Goal: Task Accomplishment & Management: Complete application form

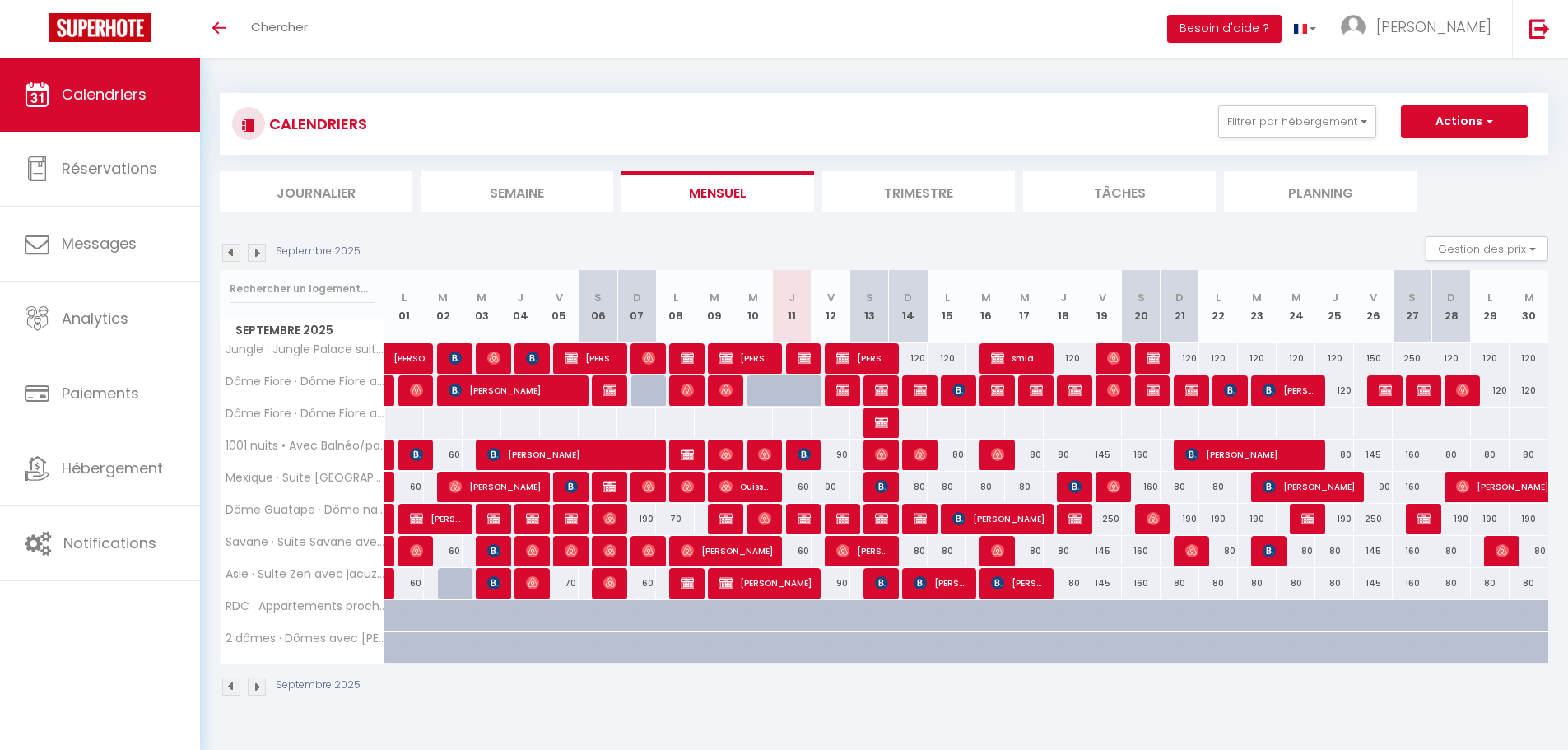
click at [849, 395] on div at bounding box center [840, 390] width 39 height 31
click at [842, 391] on img at bounding box center [843, 390] width 14 height 14
select select "OK"
select select "0"
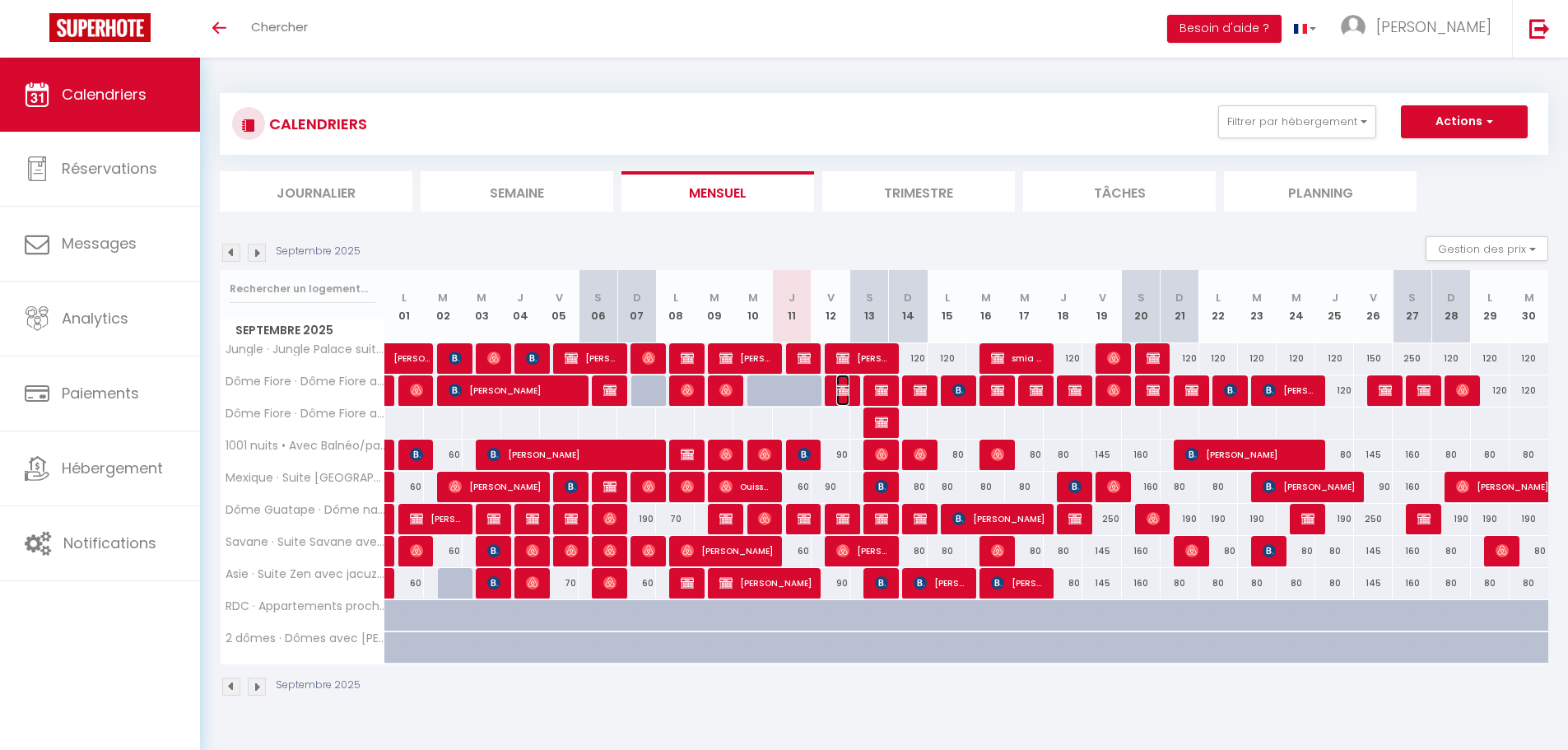
select select "0"
select select "1"
select select
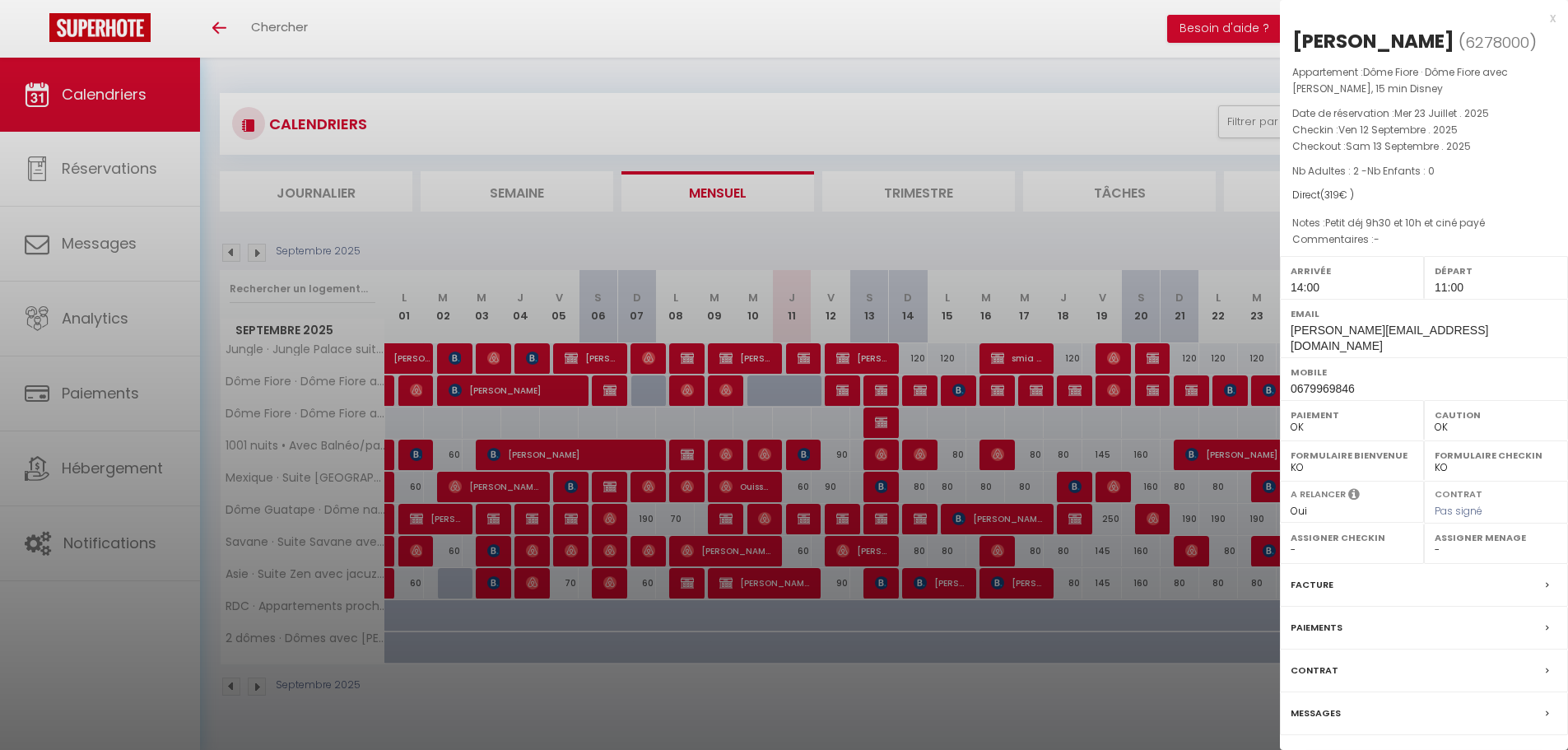
click at [847, 510] on div at bounding box center [784, 375] width 1568 height 750
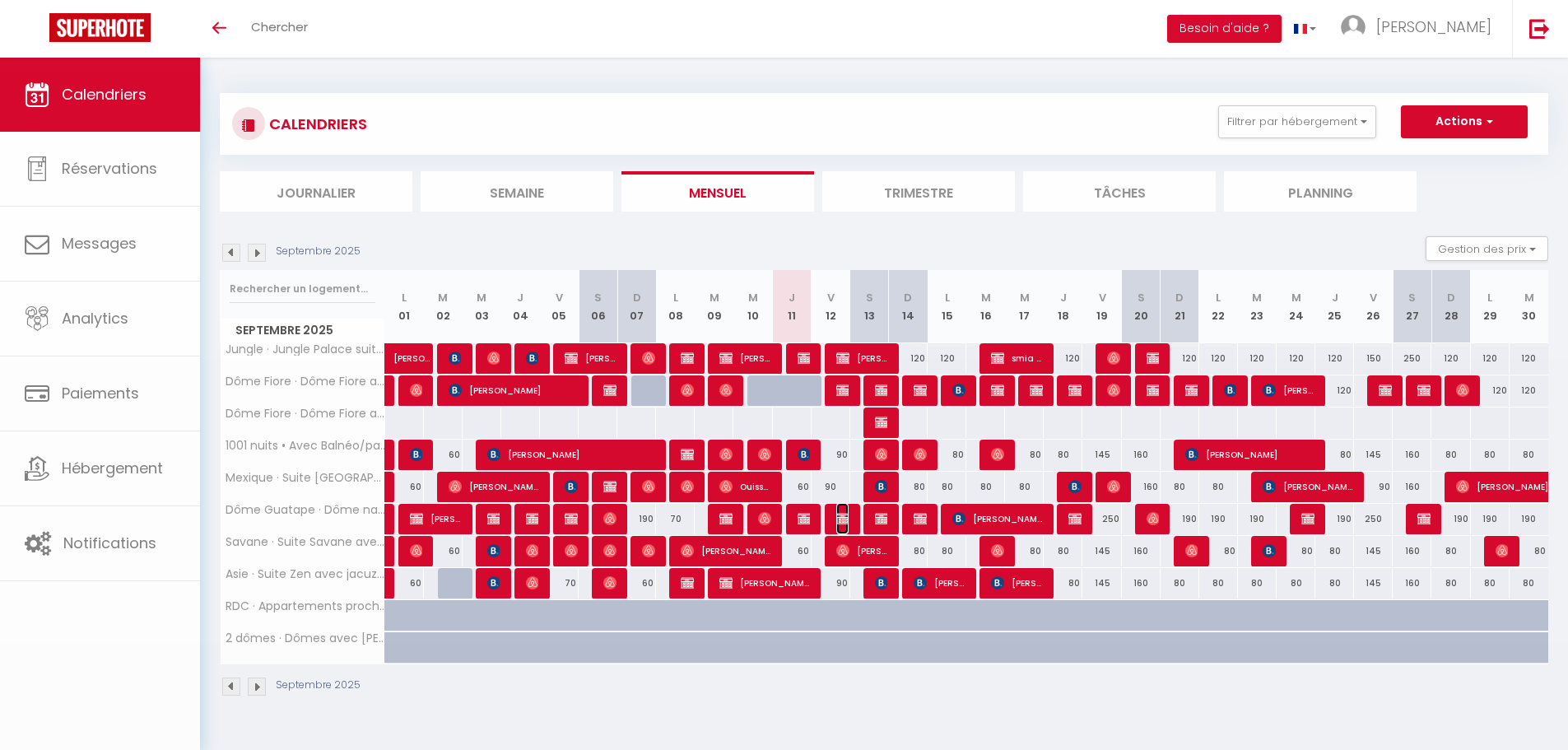
click at [847, 514] on img at bounding box center [843, 519] width 14 height 14
select select "KO"
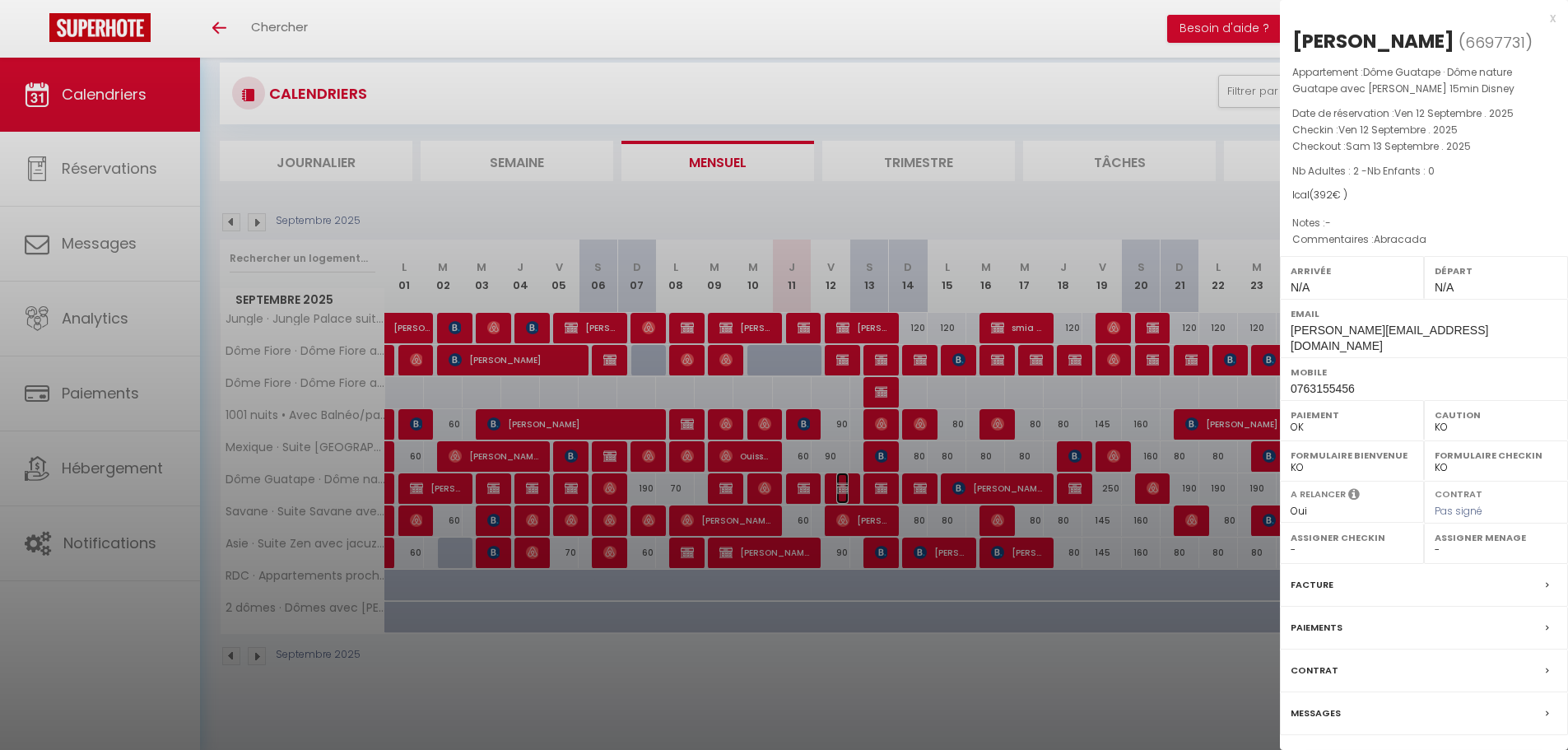
scroll to position [58, 0]
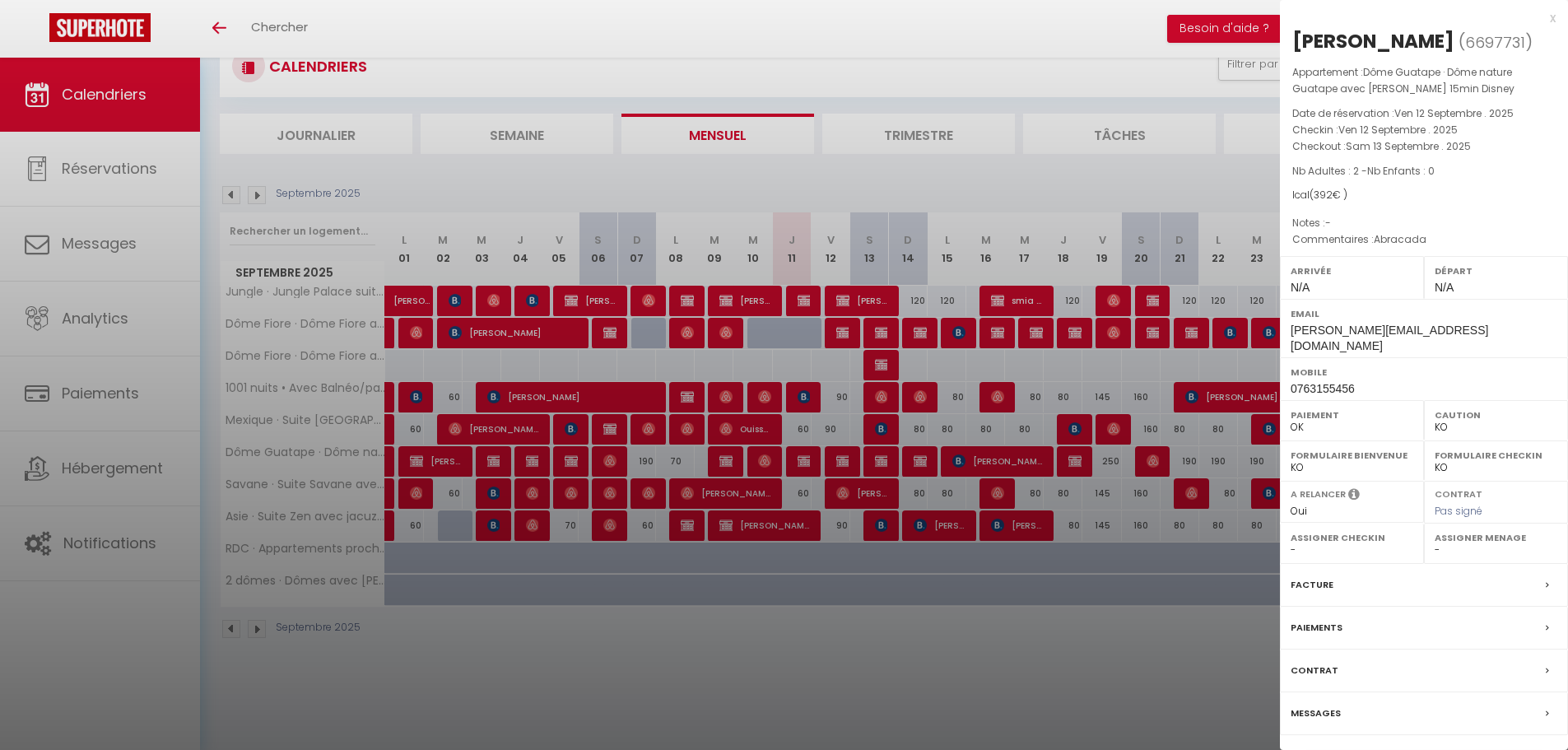
click at [1374, 749] on link "Détails de la réservation" at bounding box center [1424, 763] width 237 height 21
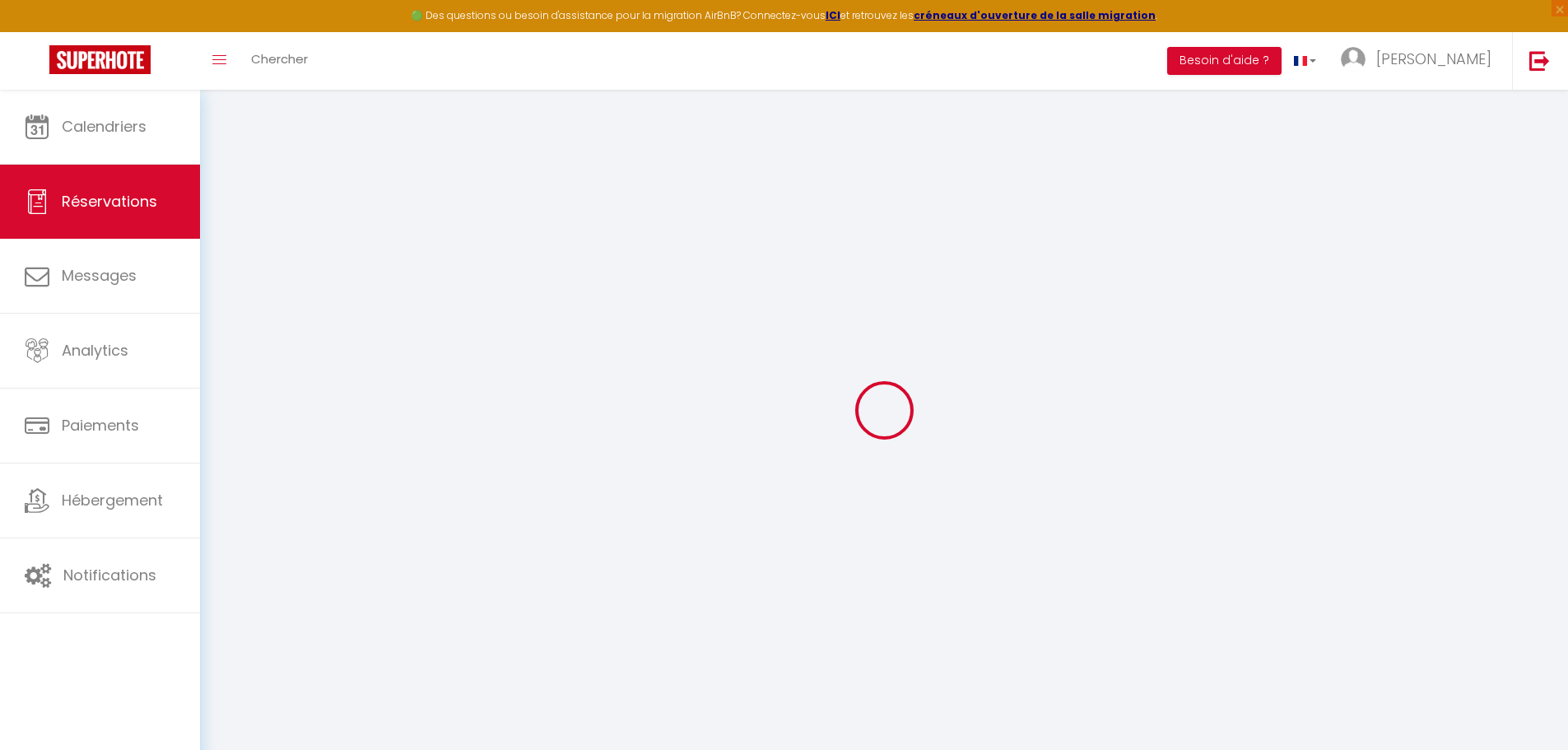
type input "[PERSON_NAME]"
type input "[PERSON_NAME][EMAIL_ADDRESS][DOMAIN_NAME]"
type input "0763155456"
select select
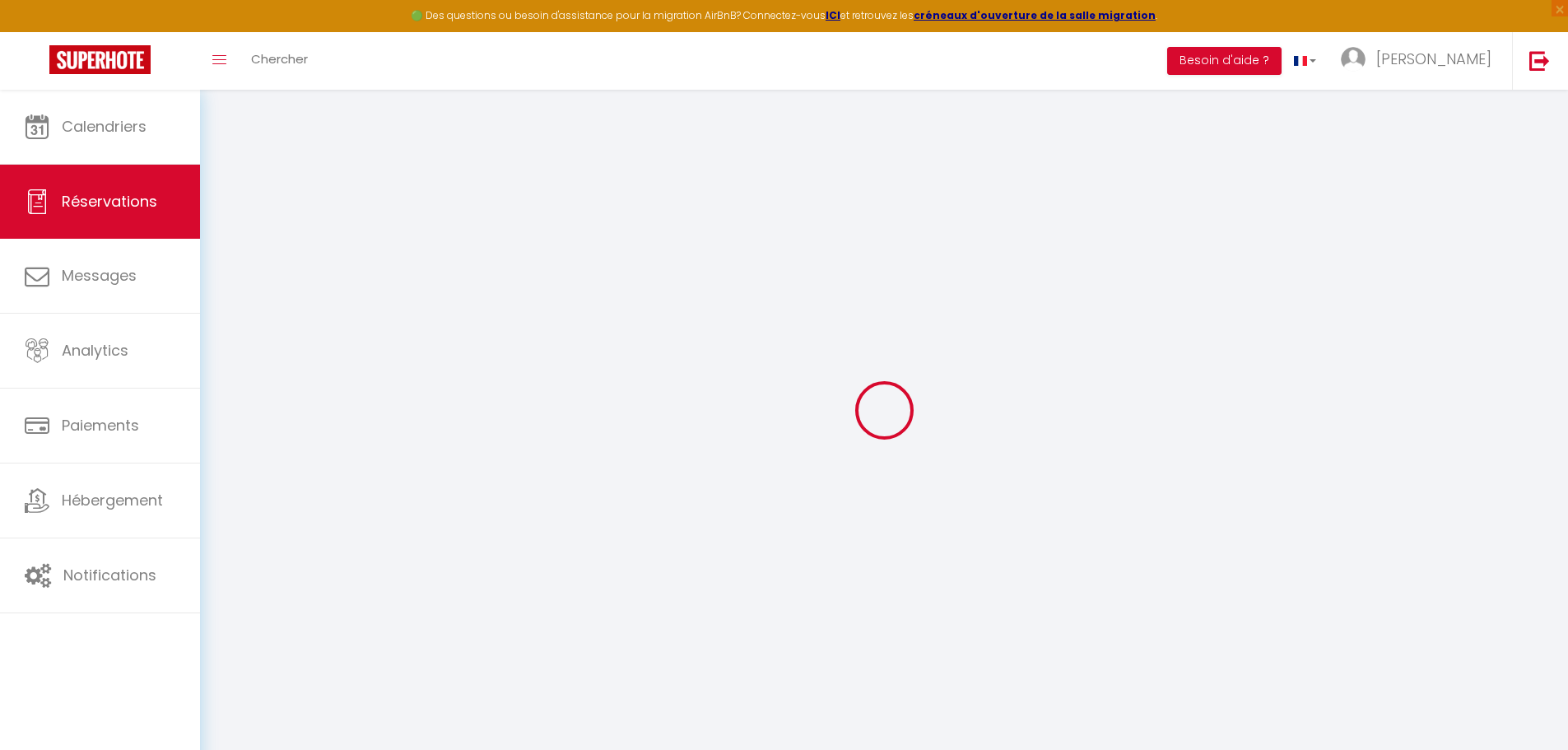
select select "57893"
select select "1"
type input "Ven 12 Septembre 2025"
select select
type input "[DATE]"
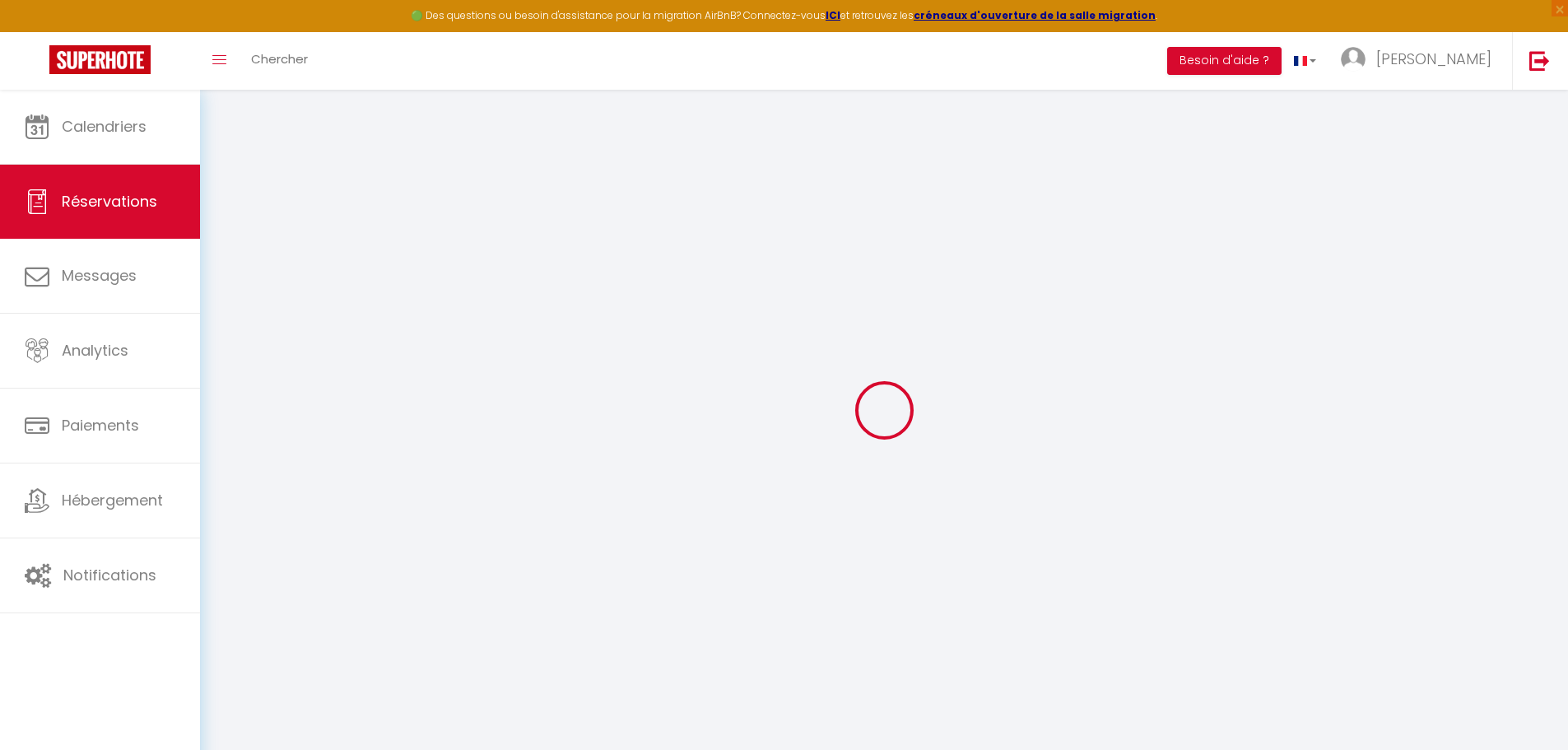
select select
type input "2"
select select "12"
select select
type input "392"
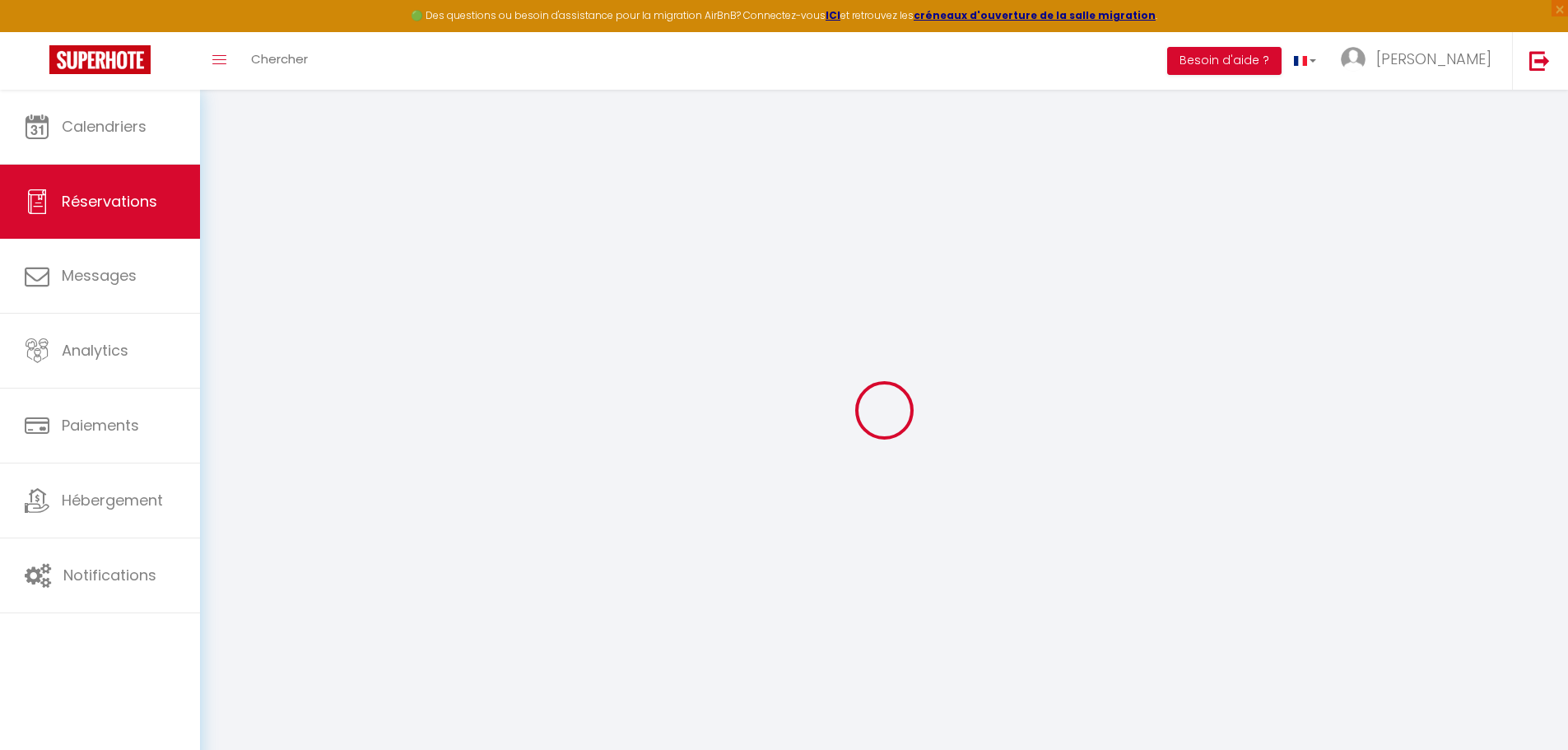
checkbox input "false"
type input "392"
select select "73"
type input "0"
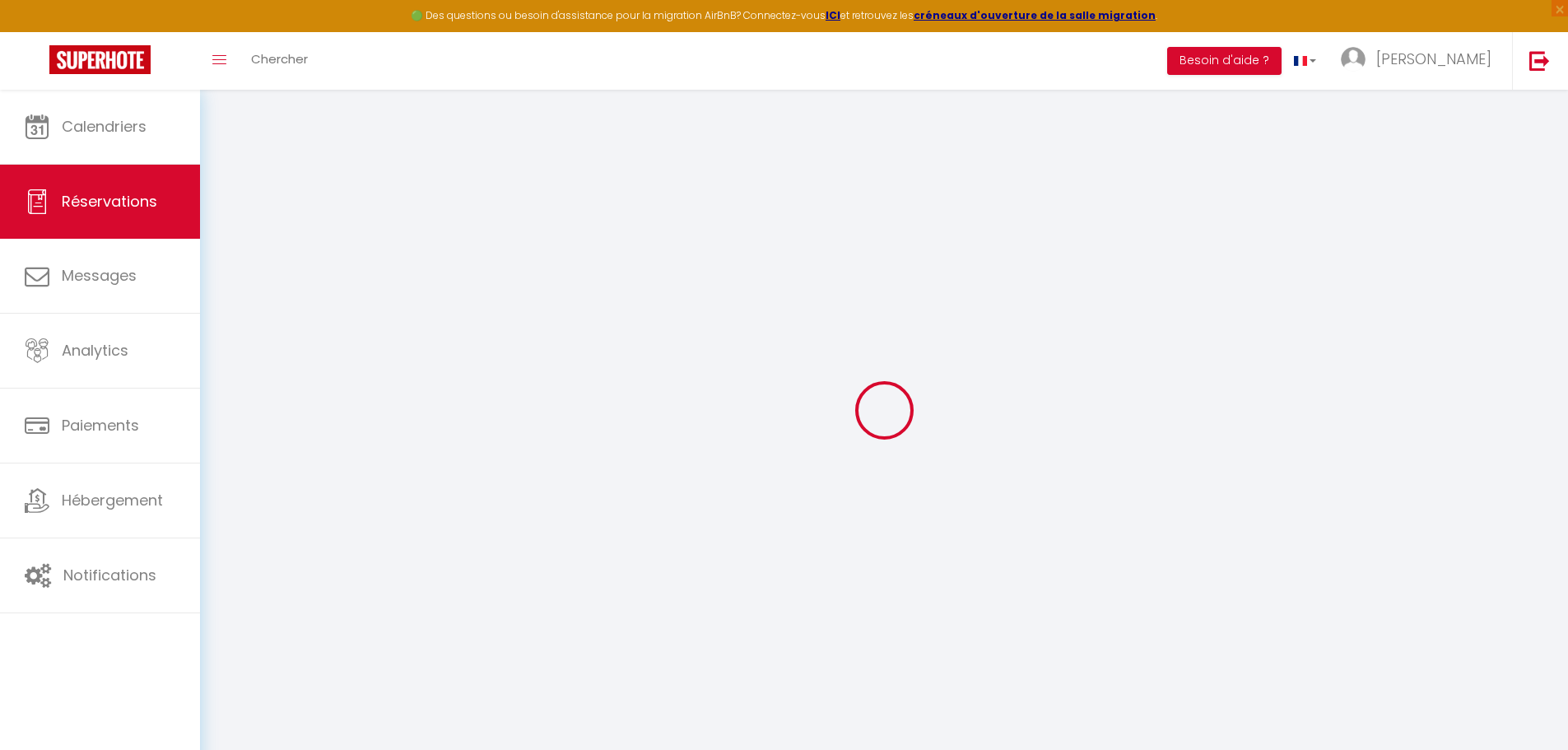
type input "0"
select select
select select "14"
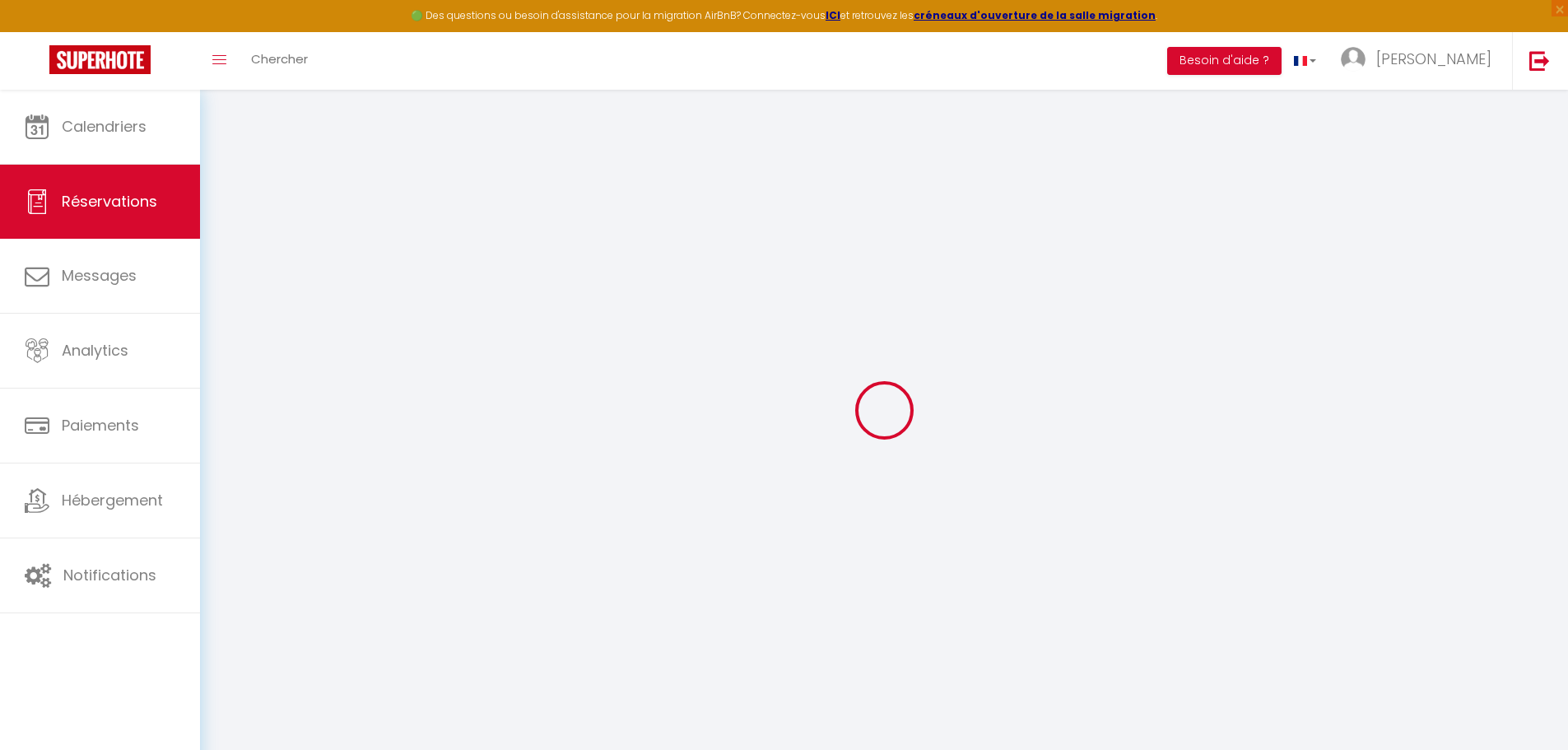
checkbox input "false"
select select
checkbox input "false"
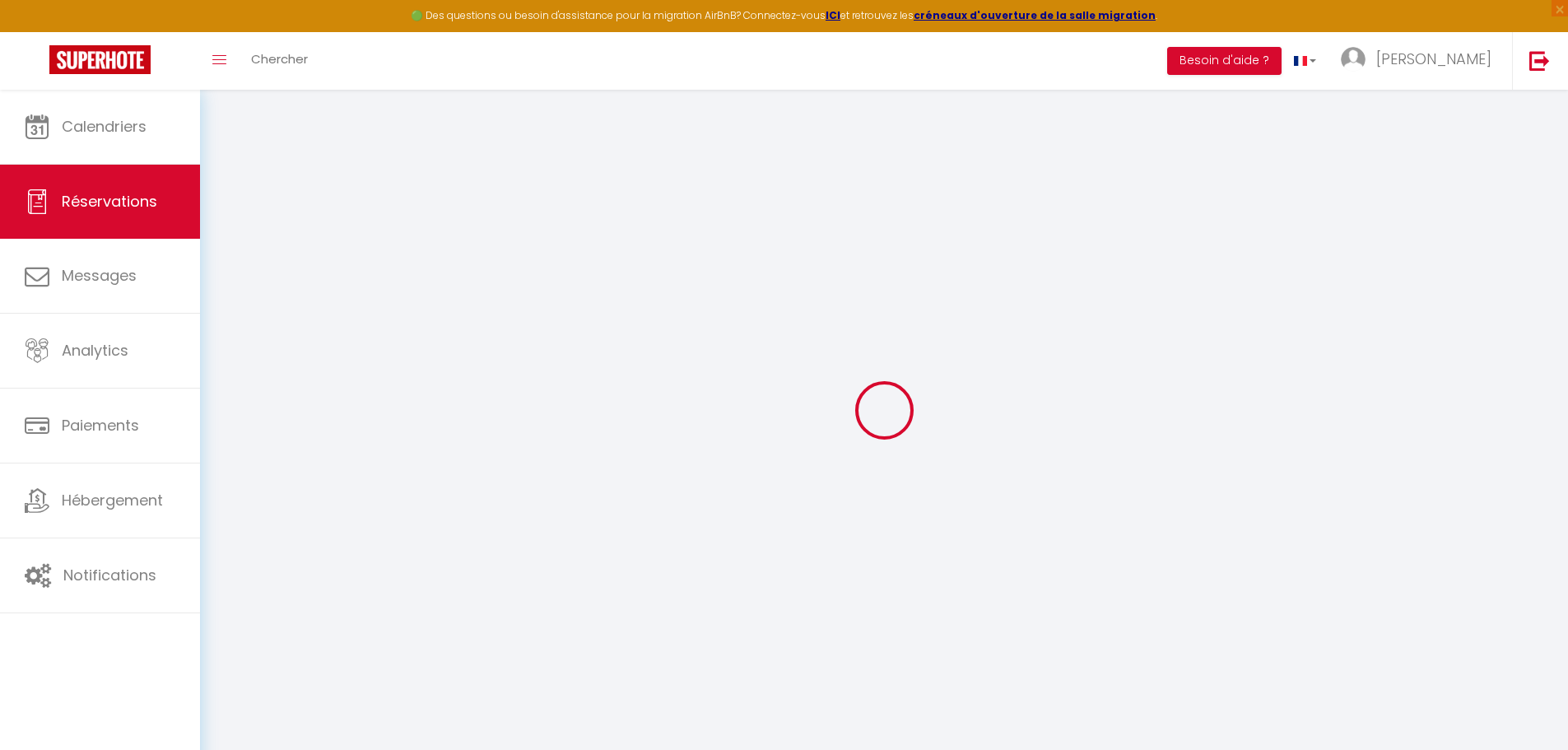
select select
checkbox input "false"
type textarea "Abracada"
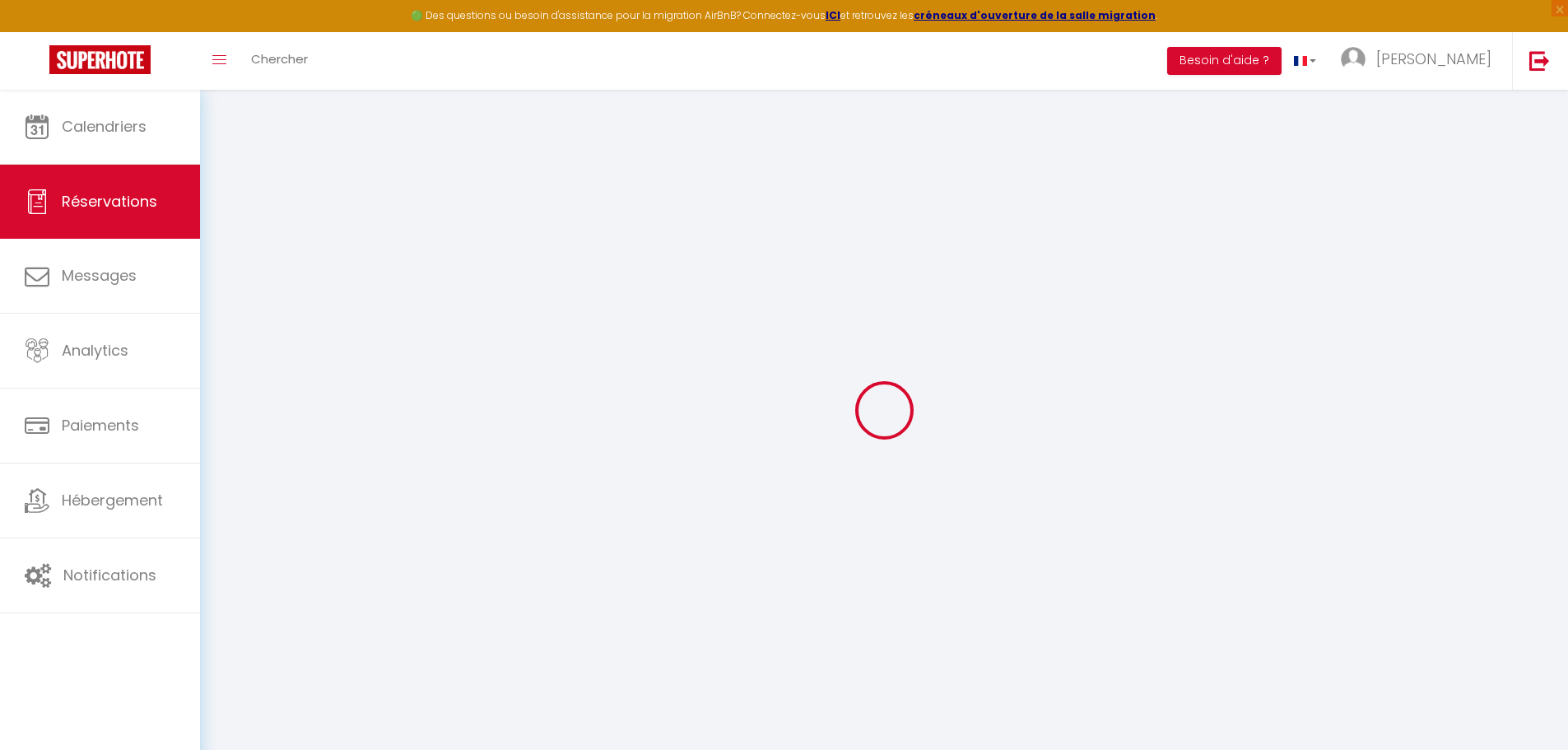
select select
checkbox input "false"
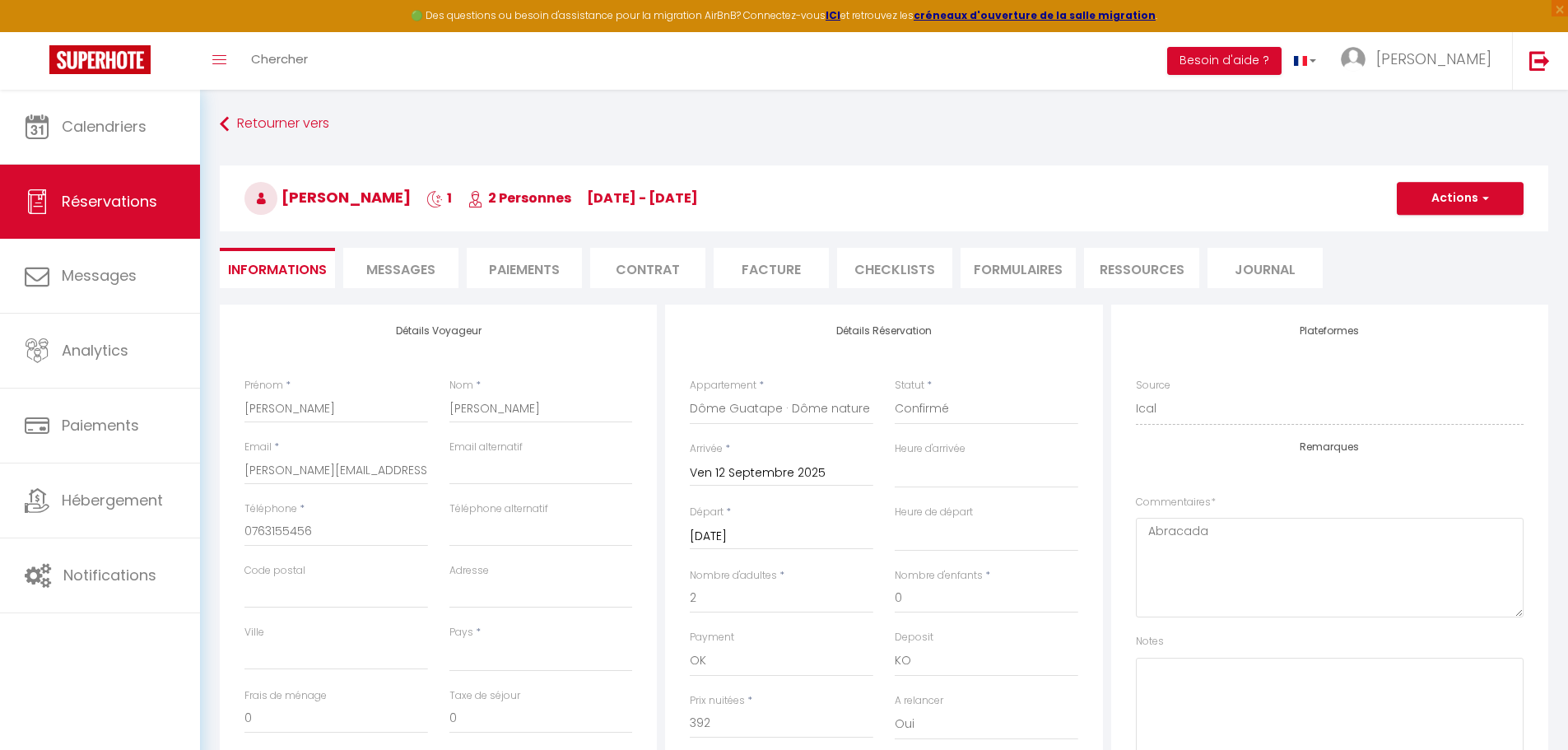
select select
checkbox input "false"
select select
click at [406, 278] on span "Messages" at bounding box center [401, 269] width 69 height 19
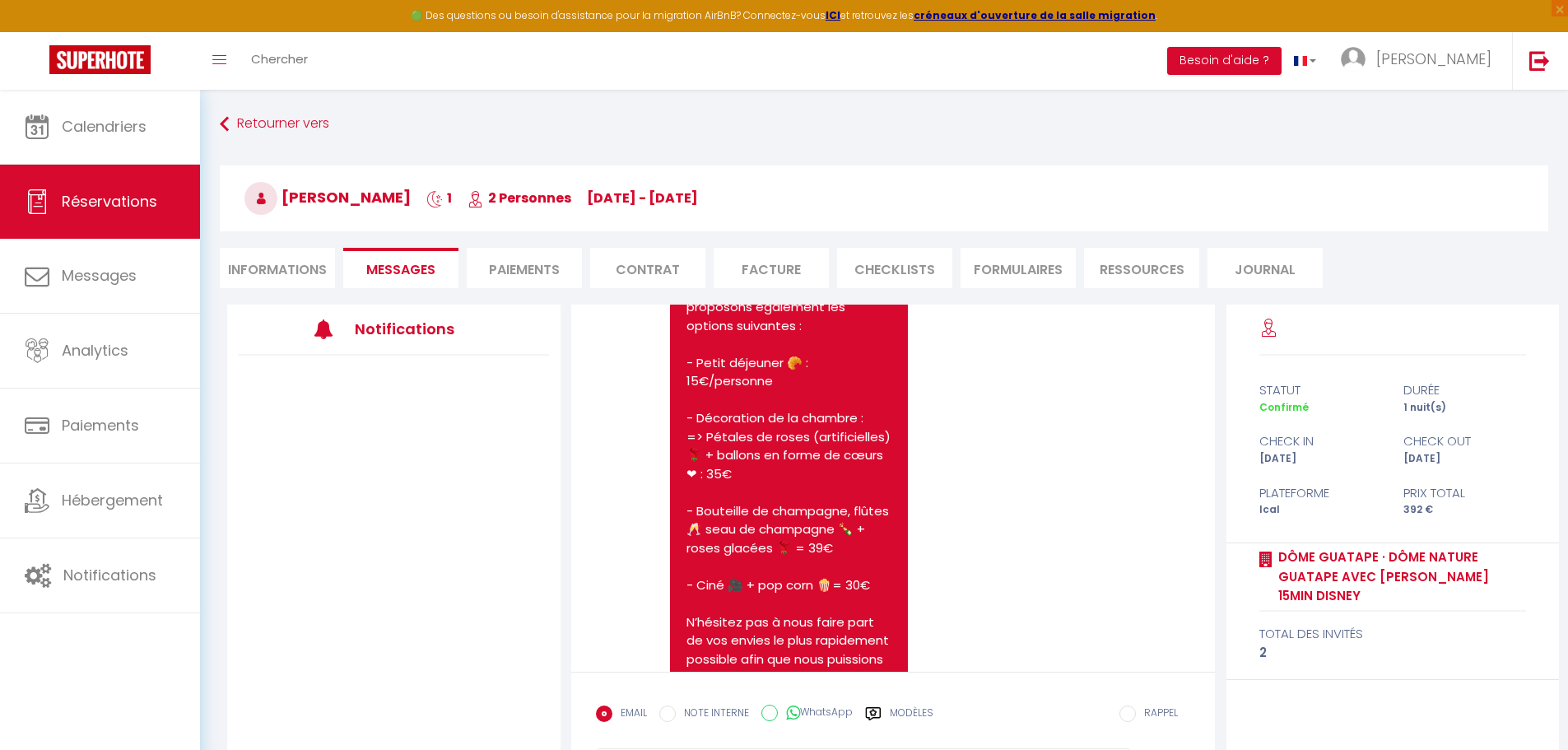
scroll to position [863, 0]
click at [529, 275] on li "Paiements" at bounding box center [524, 268] width 115 height 41
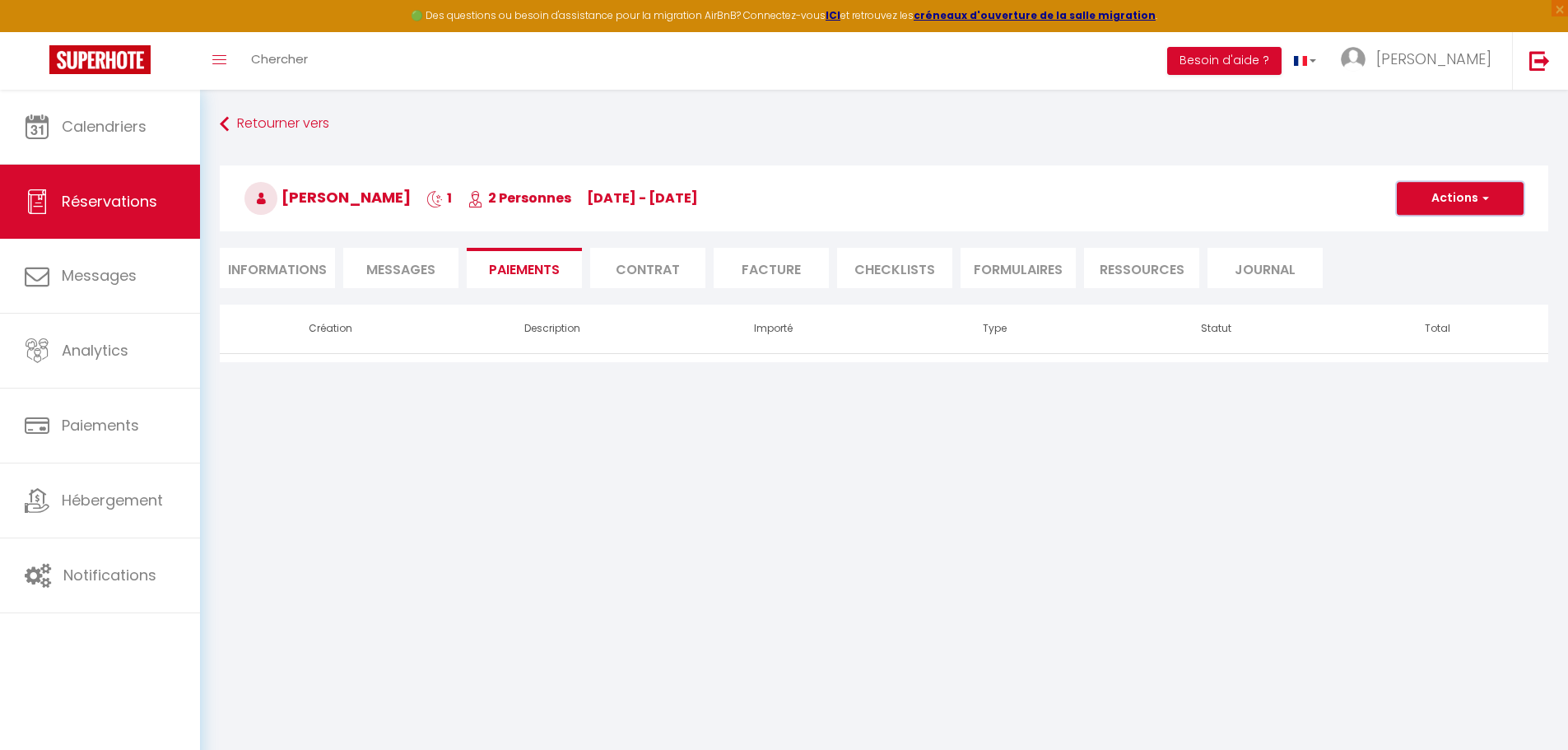
click at [1463, 190] on button "Actions" at bounding box center [1460, 198] width 127 height 33
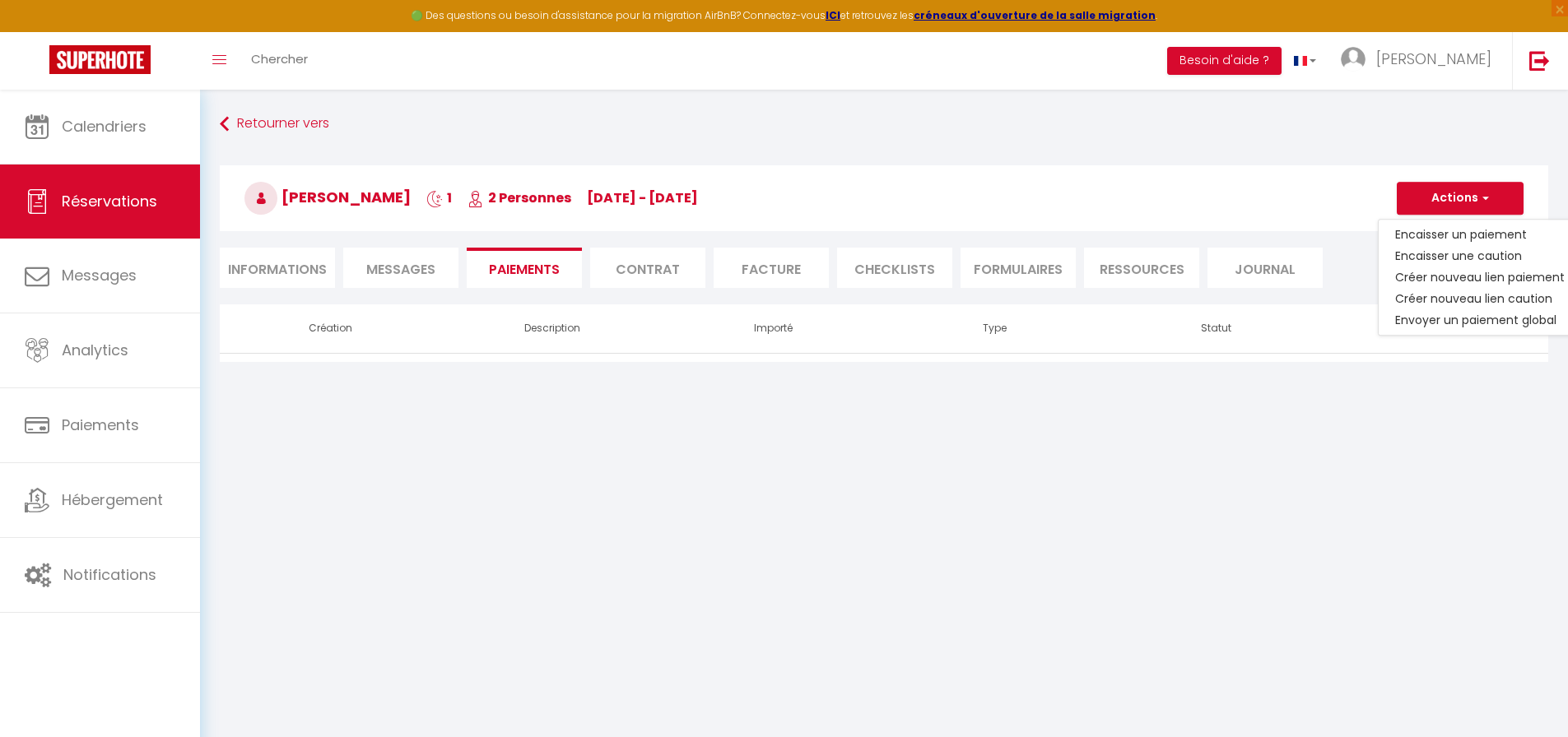
click at [296, 271] on li "Informations" at bounding box center [278, 268] width 115 height 41
select select
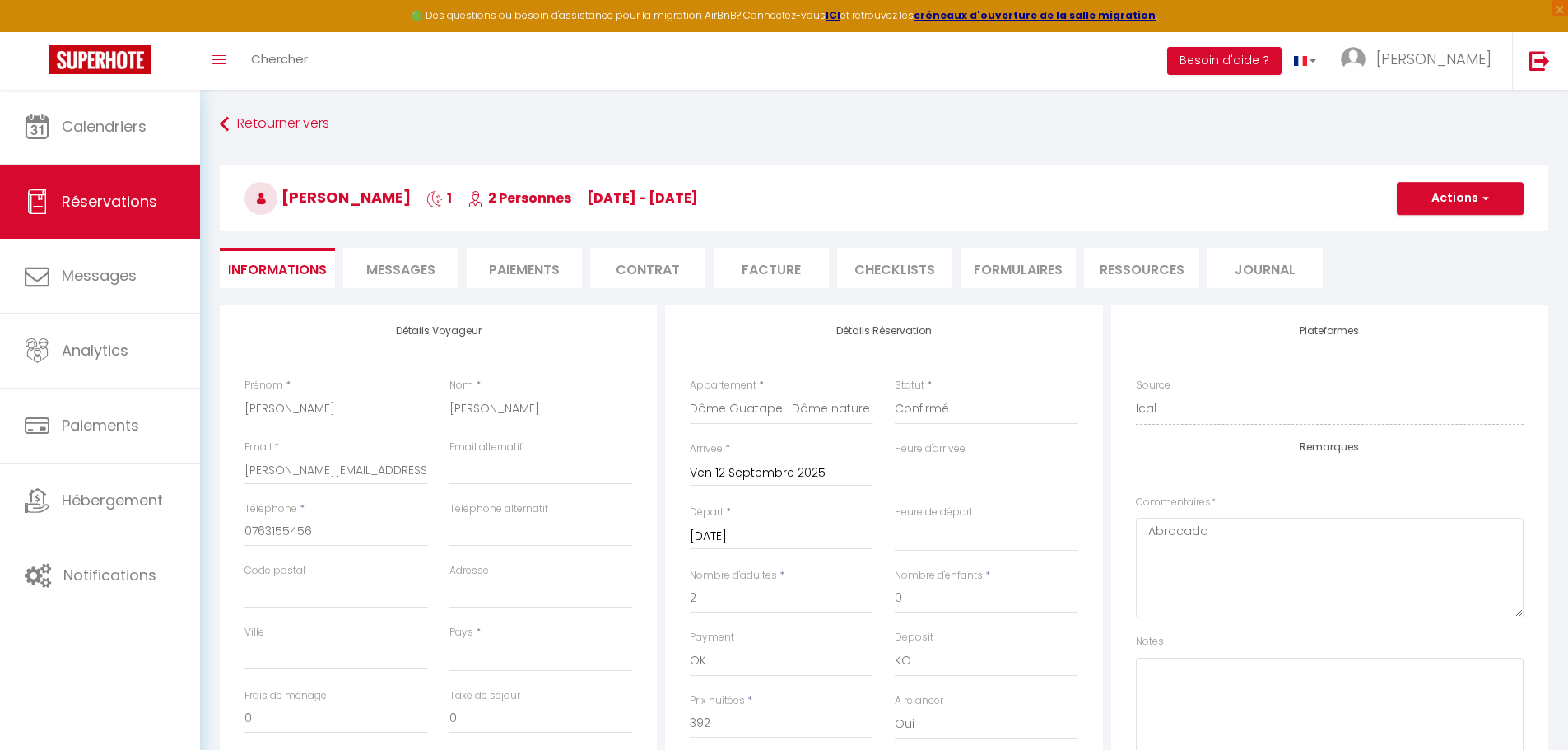
click at [378, 273] on span "Messages" at bounding box center [401, 269] width 69 height 19
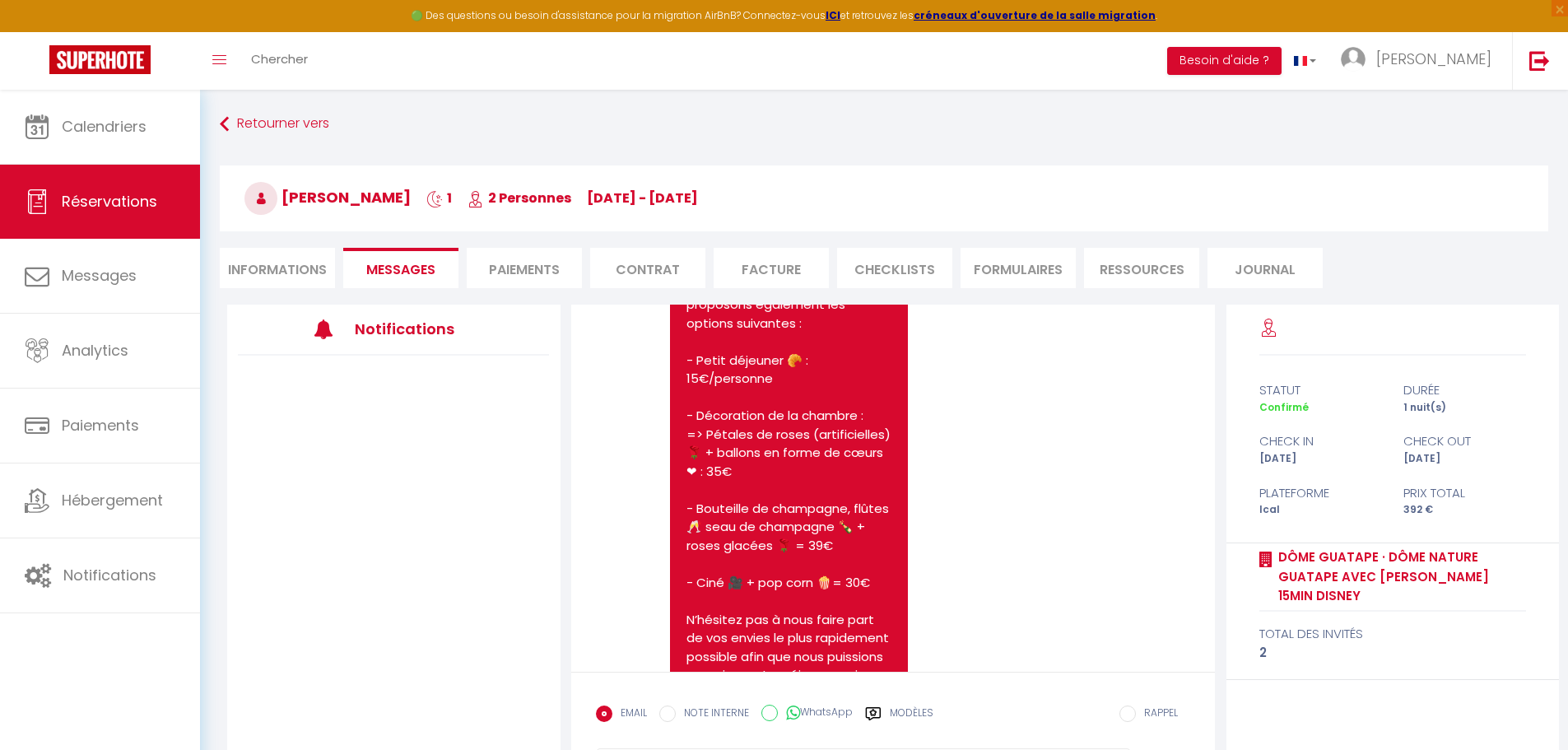
click at [295, 276] on li "Informations" at bounding box center [278, 268] width 115 height 41
select select
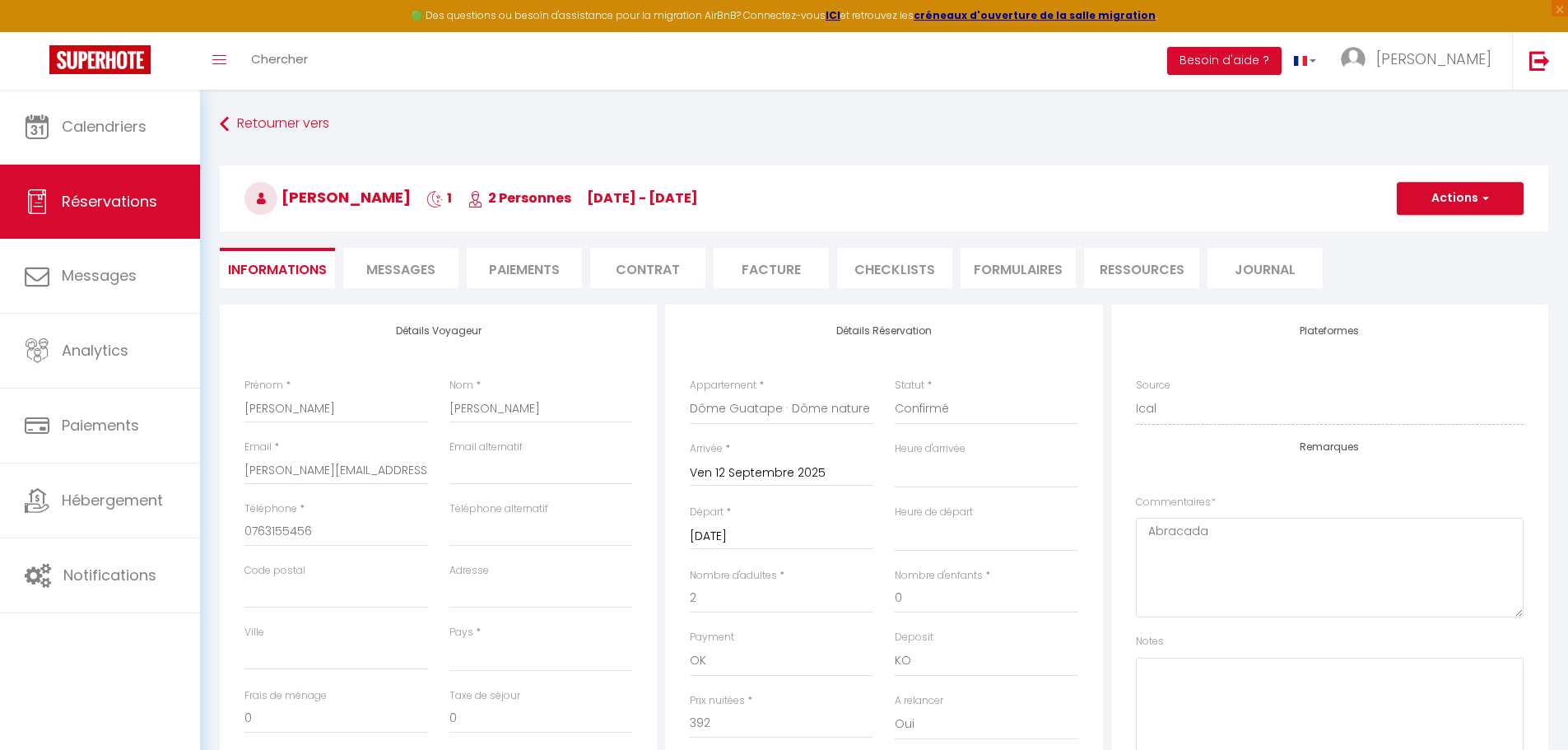
click at [415, 258] on li "Messages" at bounding box center [400, 268] width 115 height 41
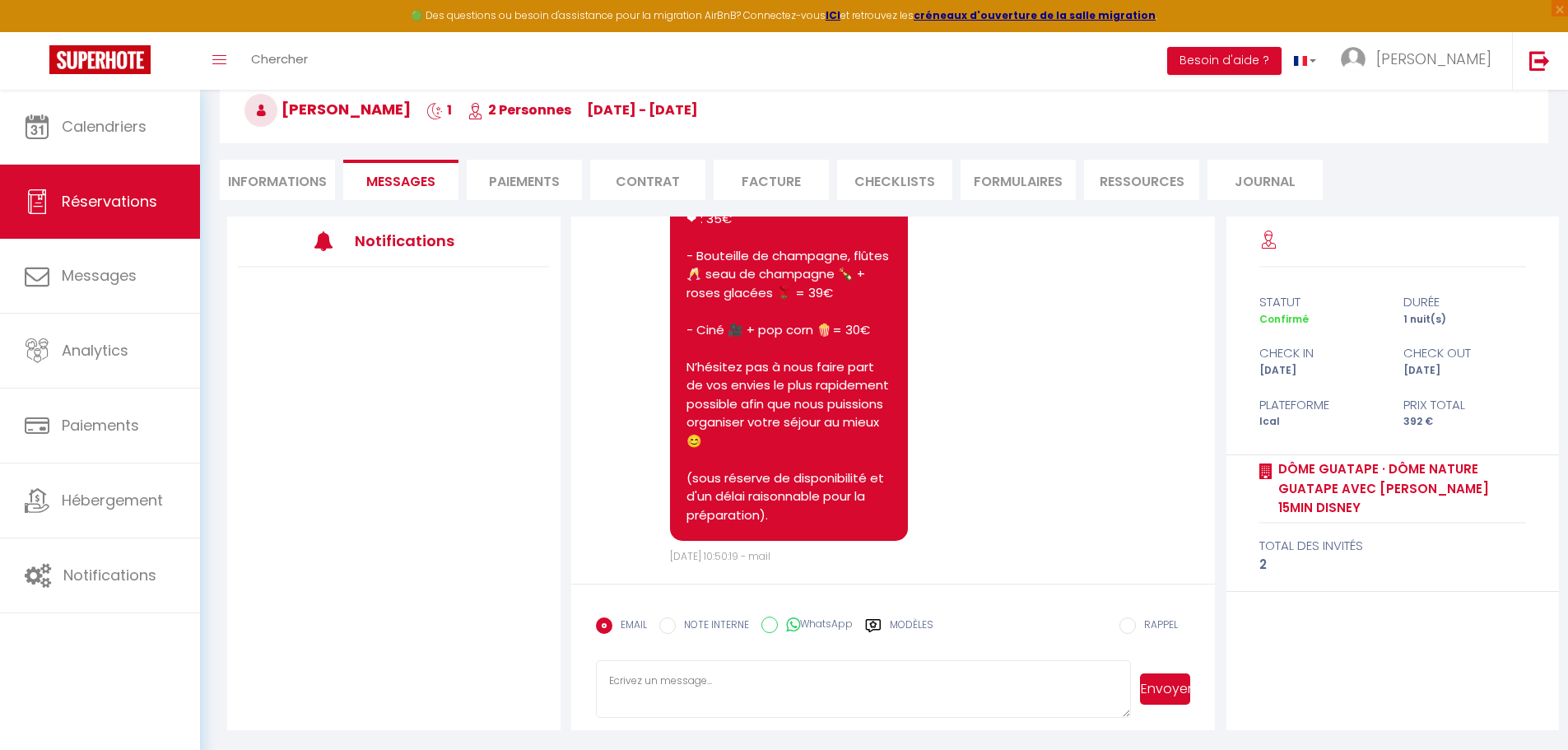
scroll to position [90, 0]
click at [910, 620] on label "Modèles" at bounding box center [912, 630] width 44 height 29
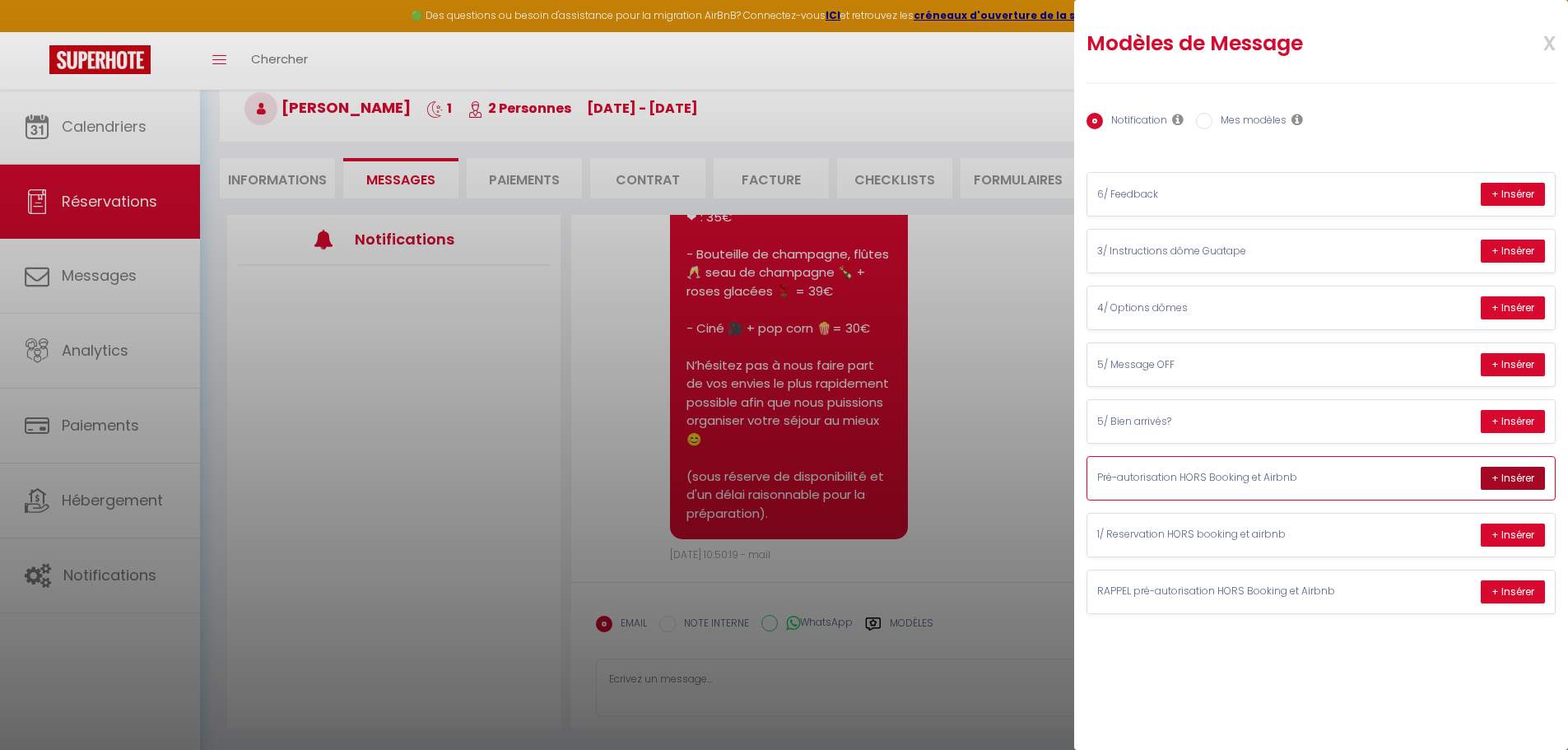
click at [1503, 474] on button "+ Insérer" at bounding box center [1513, 477] width 64 height 23
type textarea "Bonjour [PERSON_NAME] séjour approche à grands pas, et nous sommes ravis de vou…"
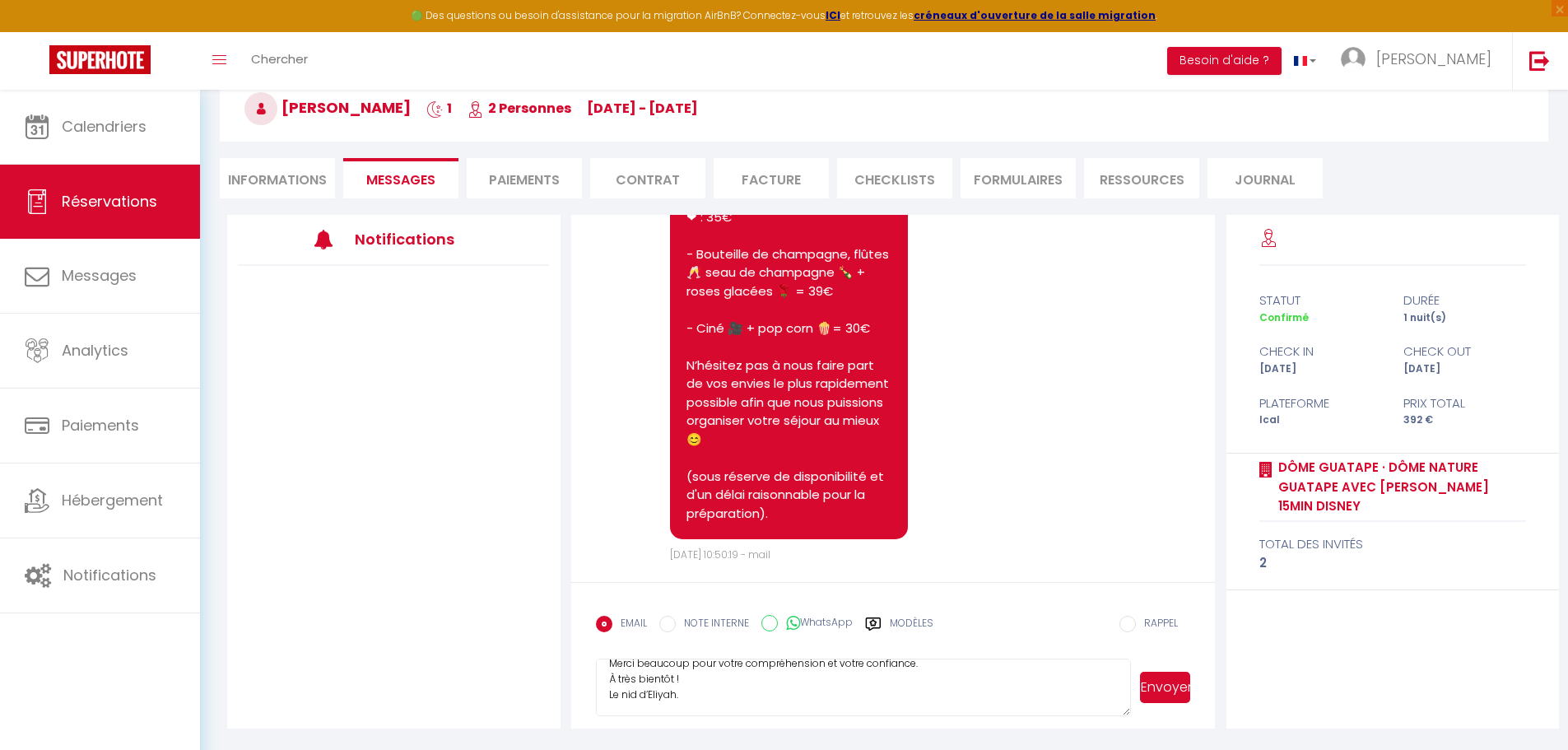
scroll to position [248, 0]
click at [1168, 691] on button "Envoyer" at bounding box center [1165, 687] width 50 height 31
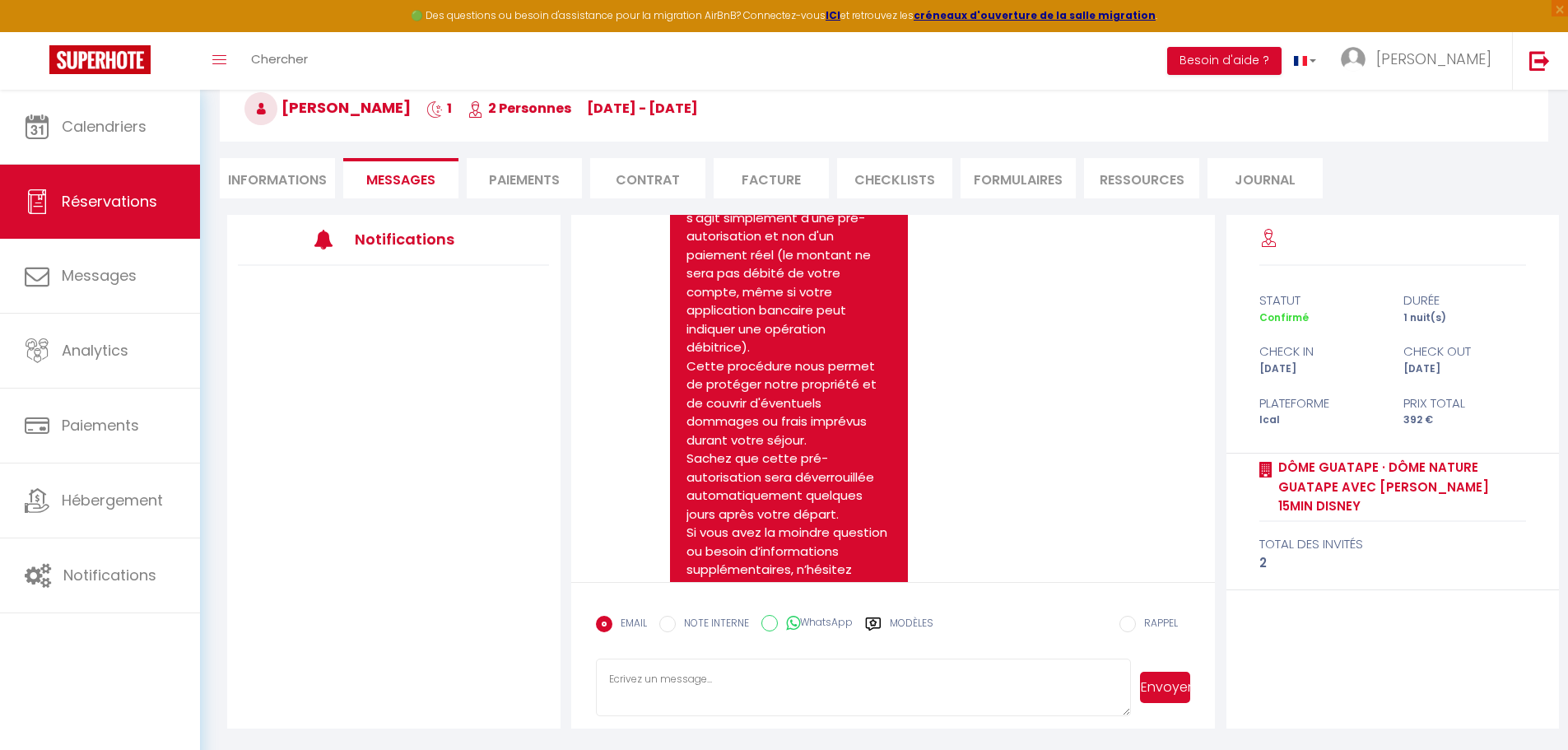
scroll to position [1860, 0]
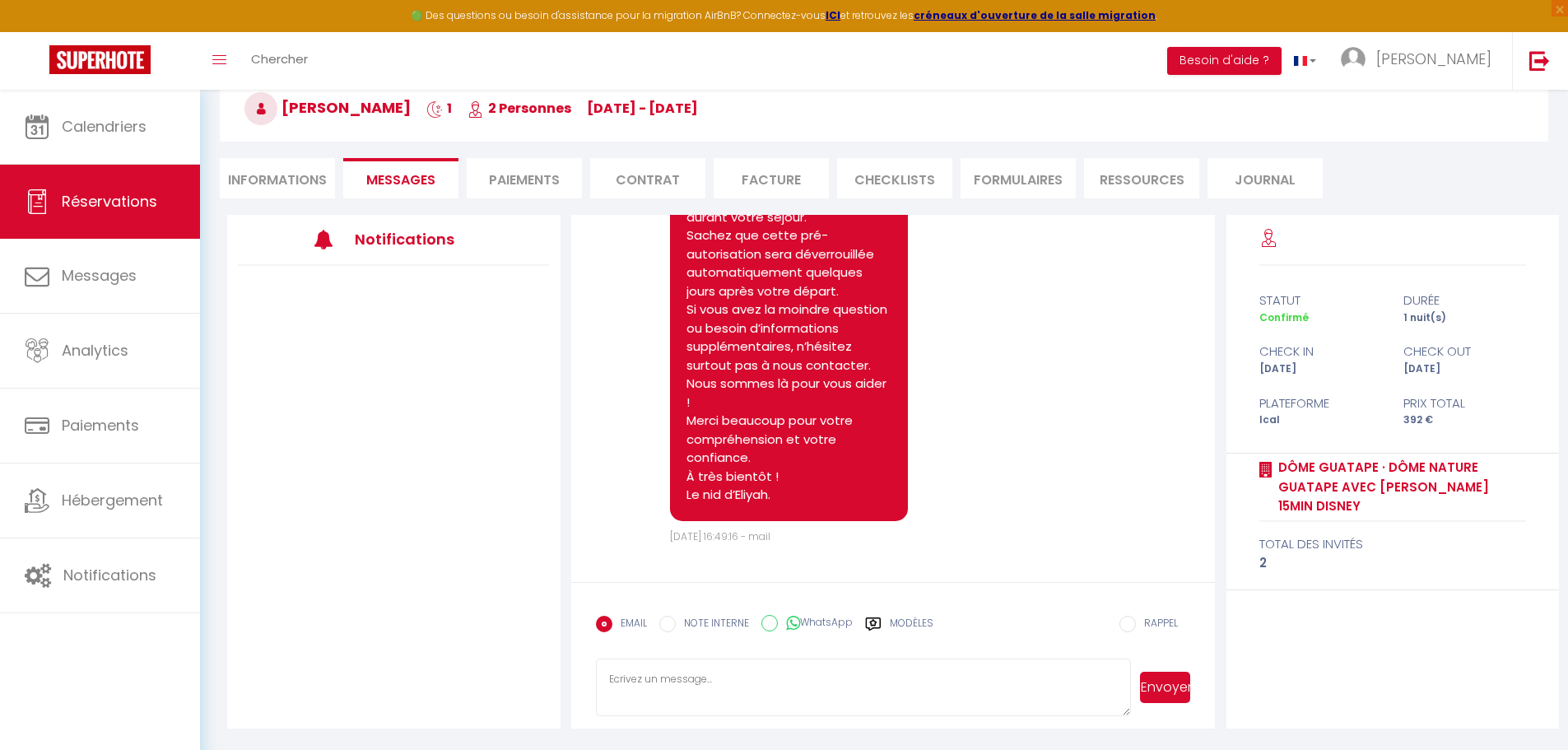
click at [399, 455] on div at bounding box center [394, 449] width 334 height 367
drag, startPoint x: 292, startPoint y: 190, endPoint x: 277, endPoint y: 176, distance: 20.5
click at [286, 186] on li "Informations" at bounding box center [278, 179] width 115 height 41
select select
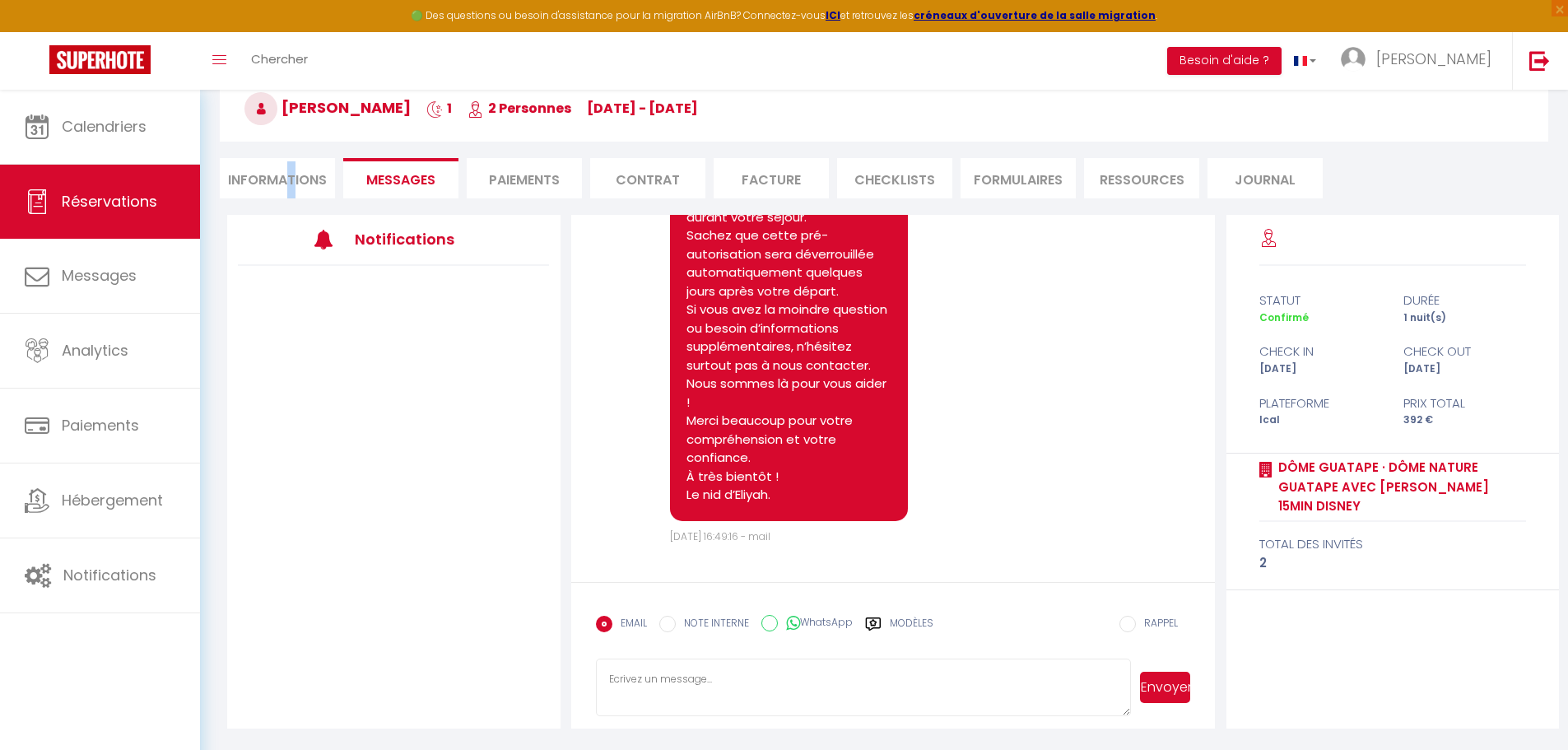
select select
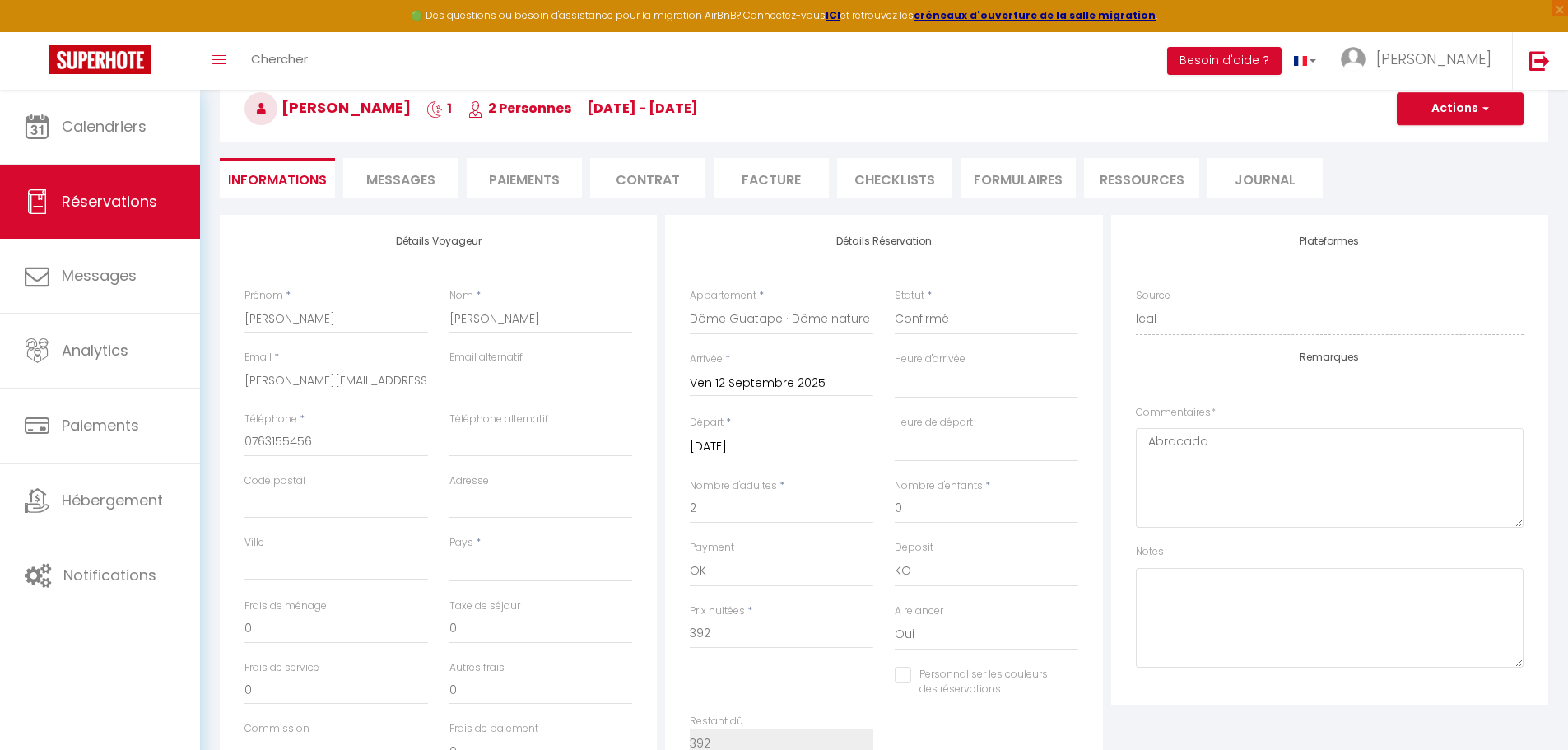
click at [277, 176] on li "Informations" at bounding box center [278, 179] width 115 height 41
select select
checkbox input "false"
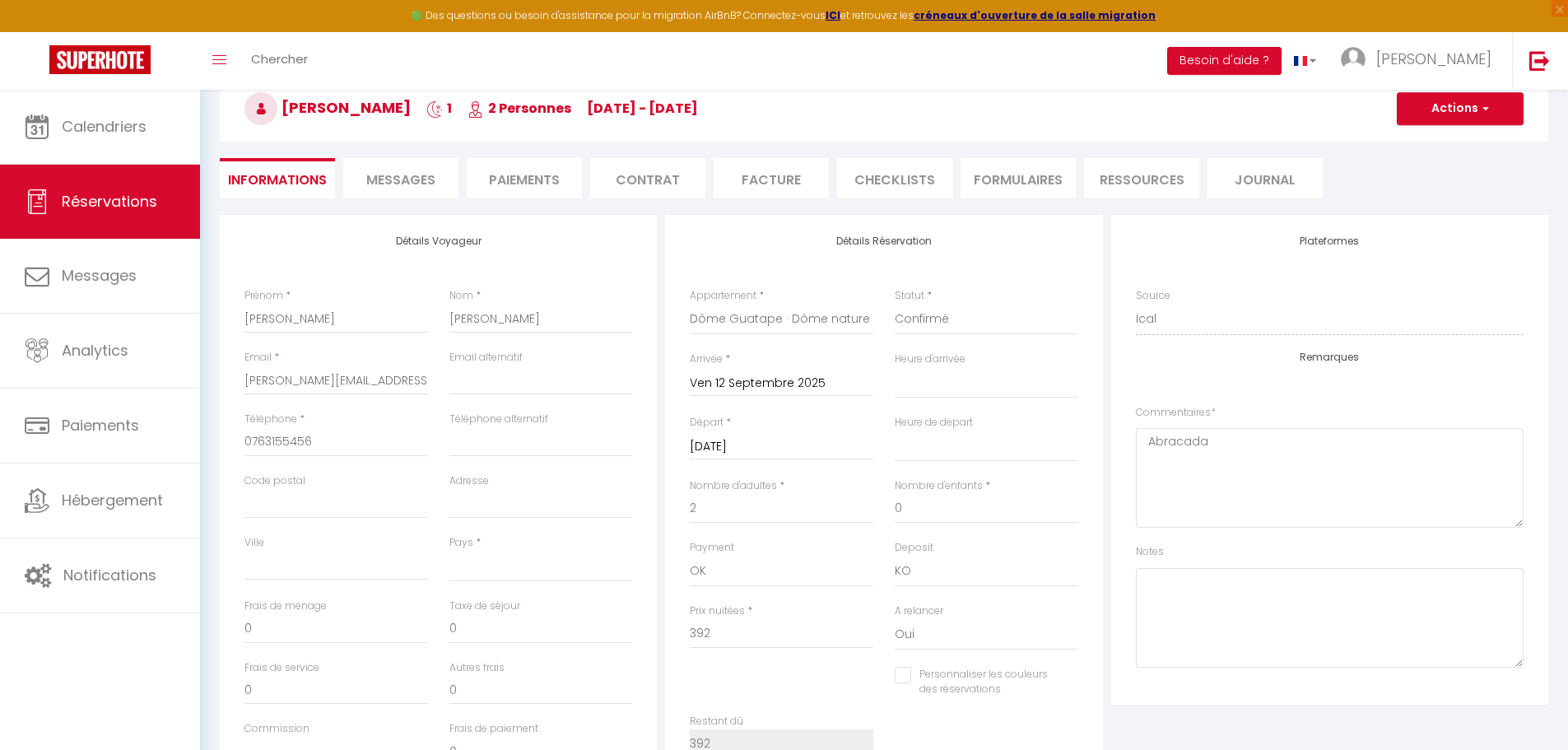
select select
checkbox input "false"
select select
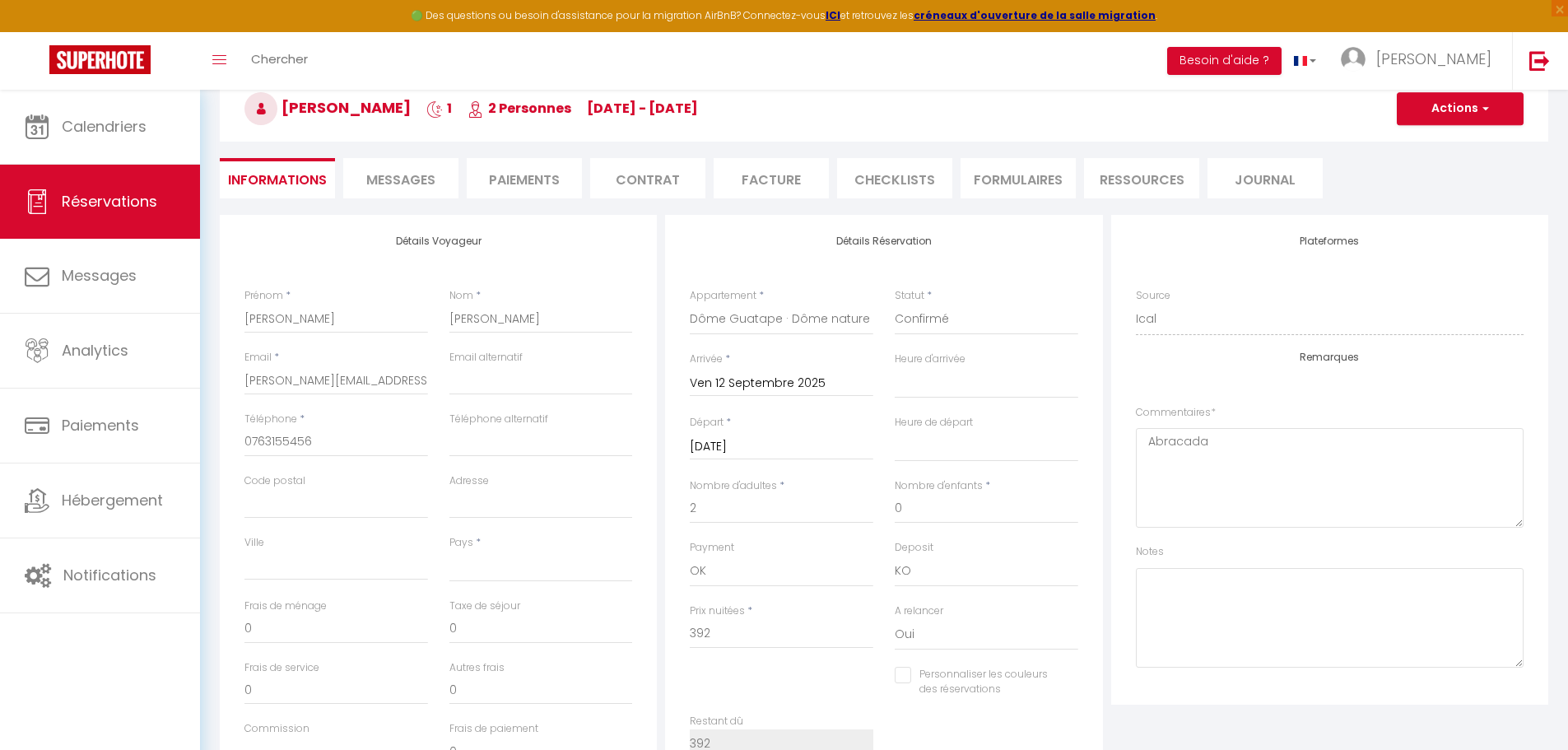
select select
checkbox input "false"
select select
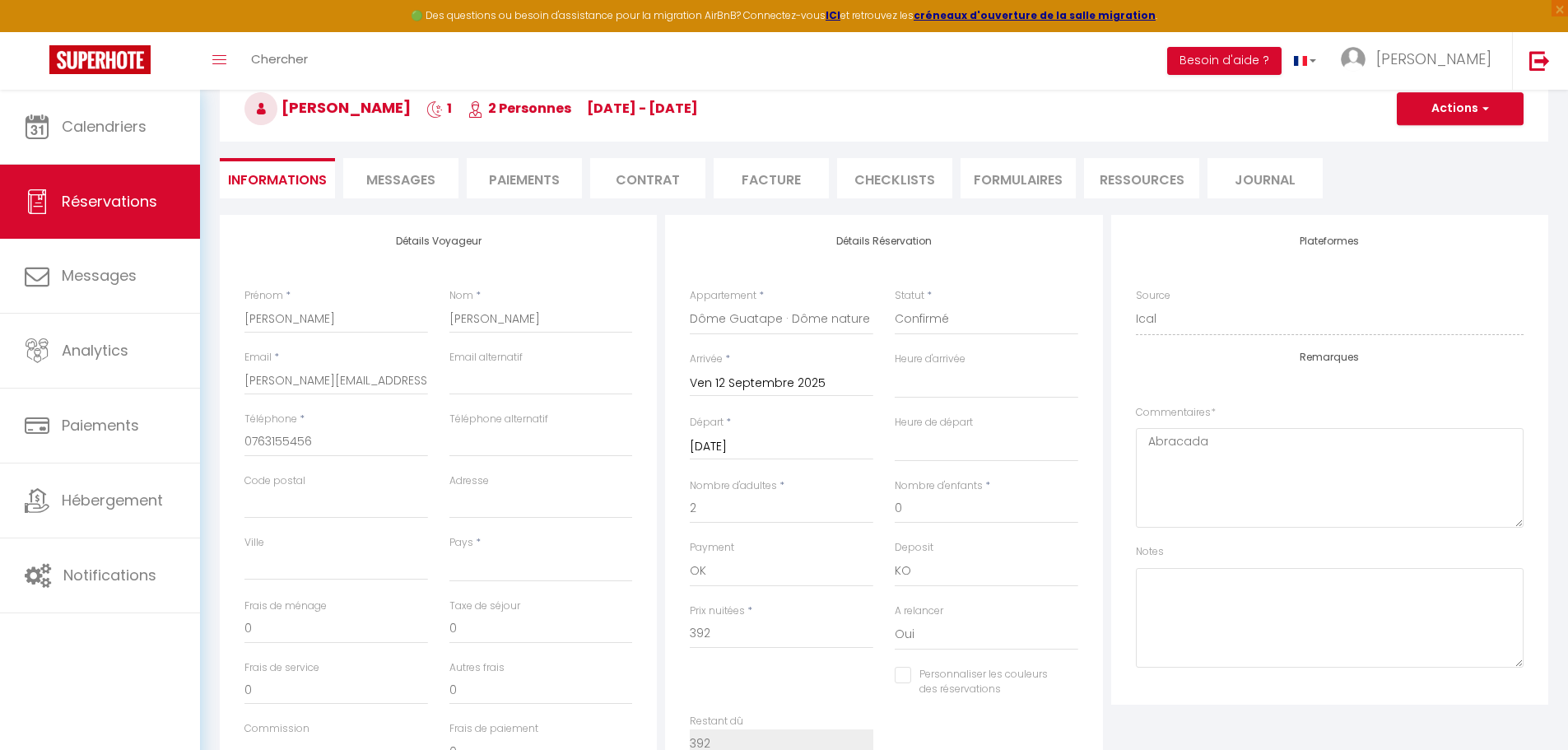
select select
checkbox input "false"
select select
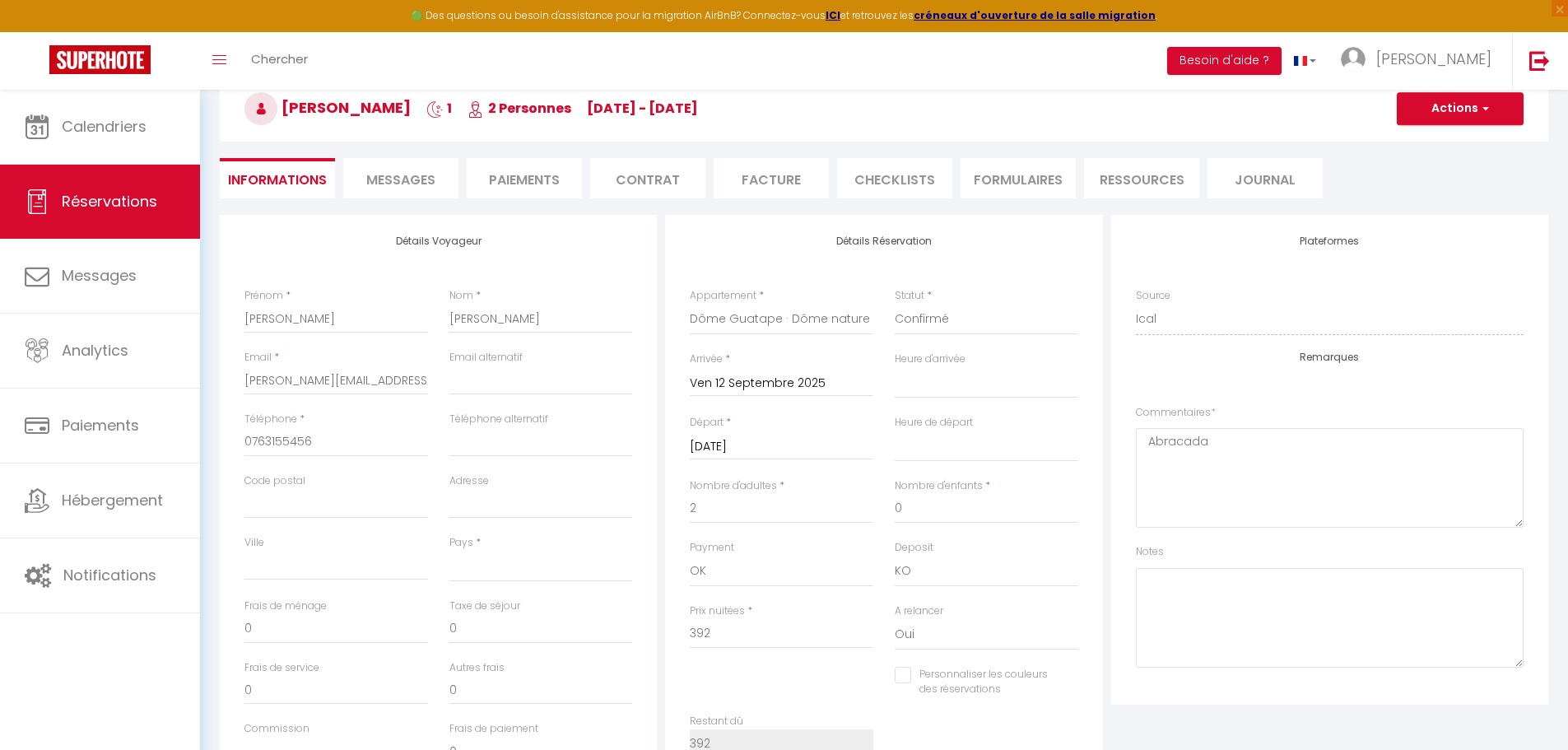
checkbox input "false"
select select
checkbox input "false"
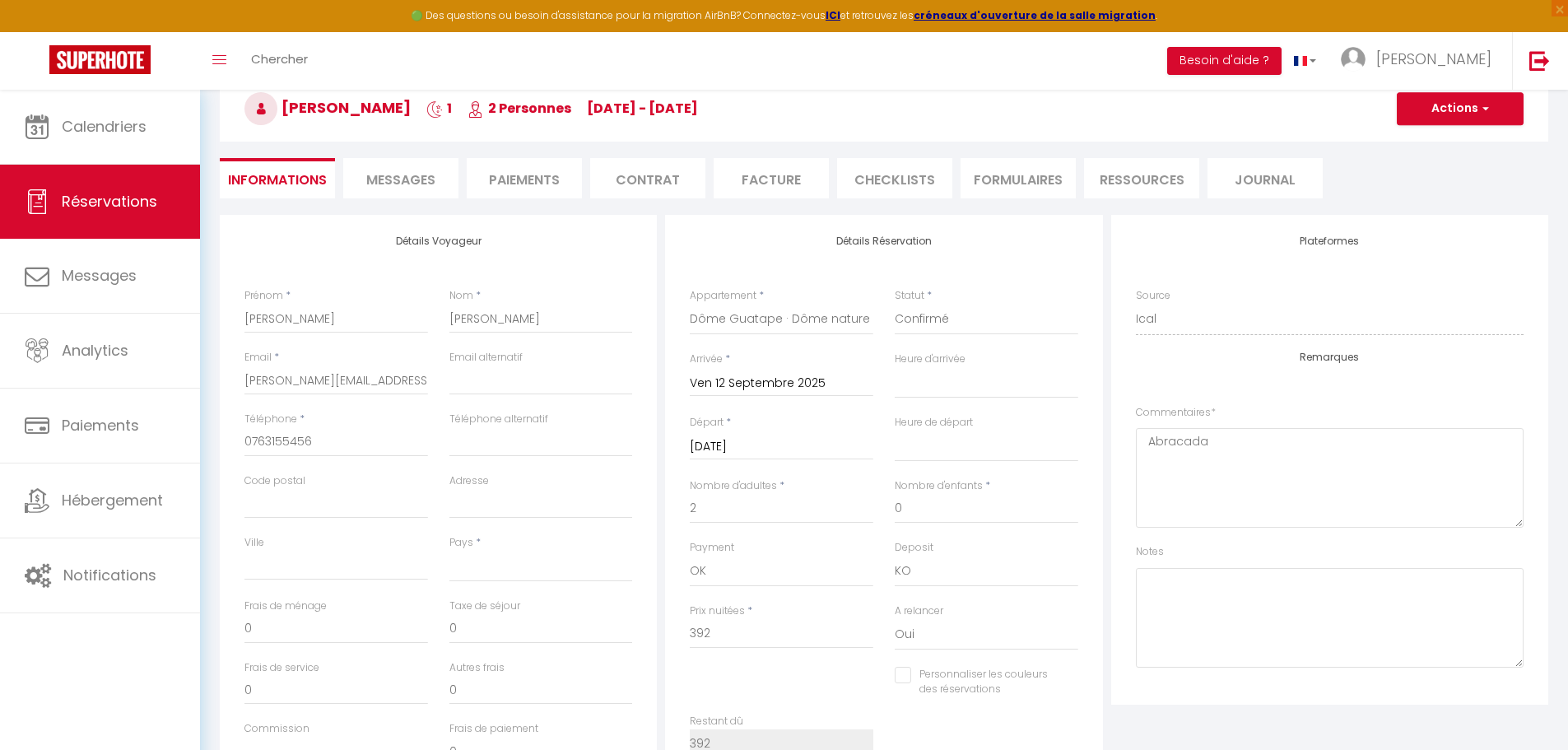
select select
checkbox input "false"
select select
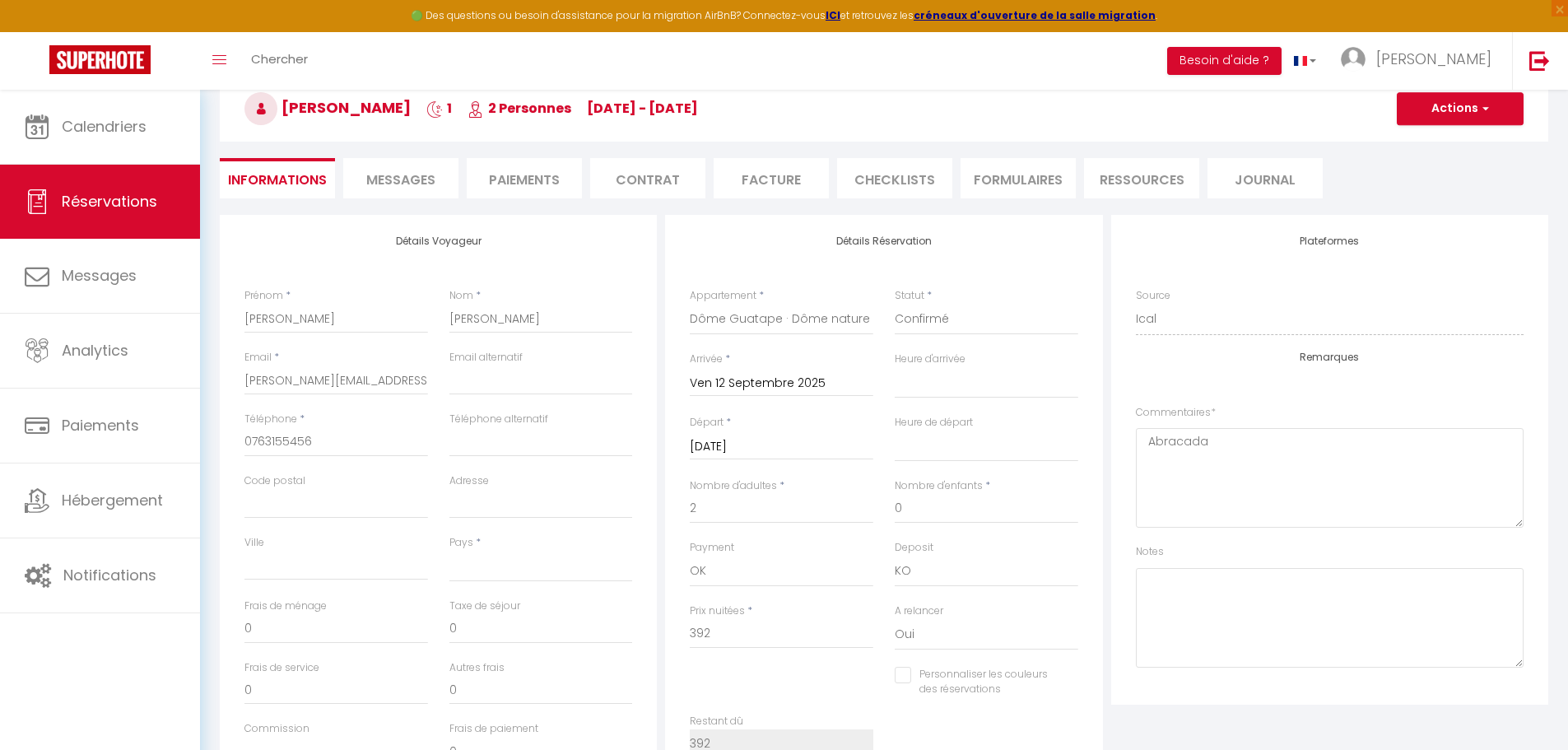
select select
checkbox input "false"
select select
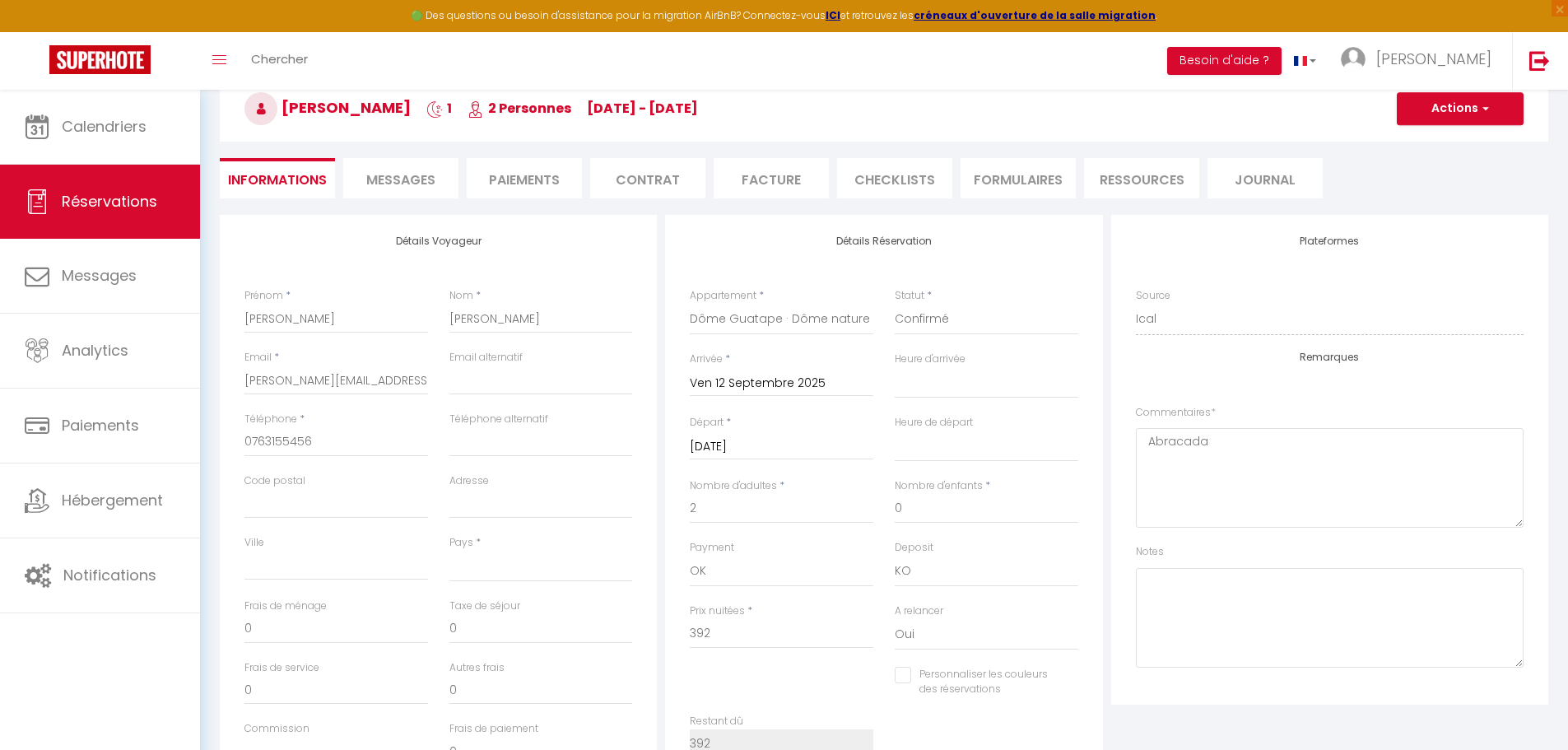
select select
checkbox input "false"
select select
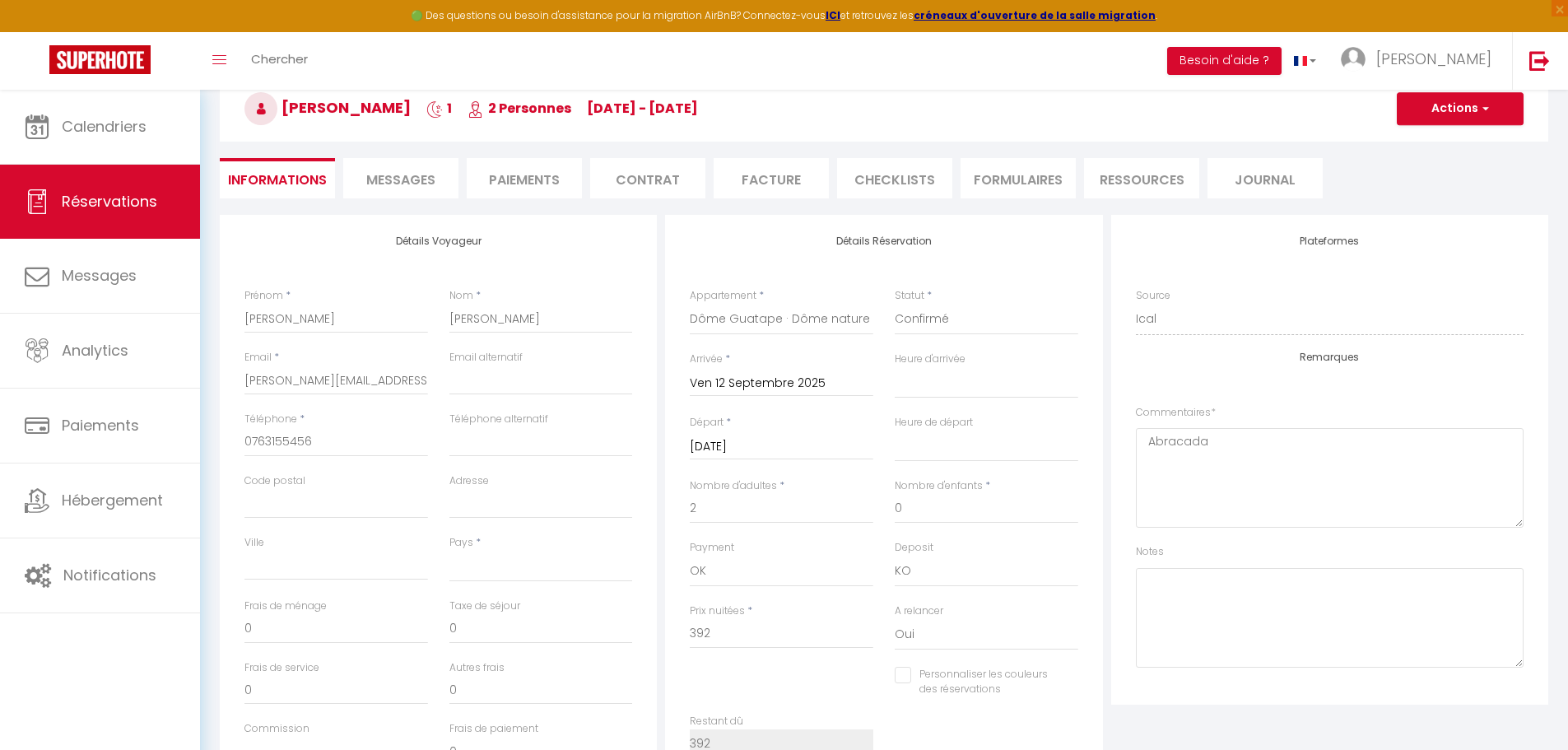
checkbox input "false"
select select
checkbox input "false"
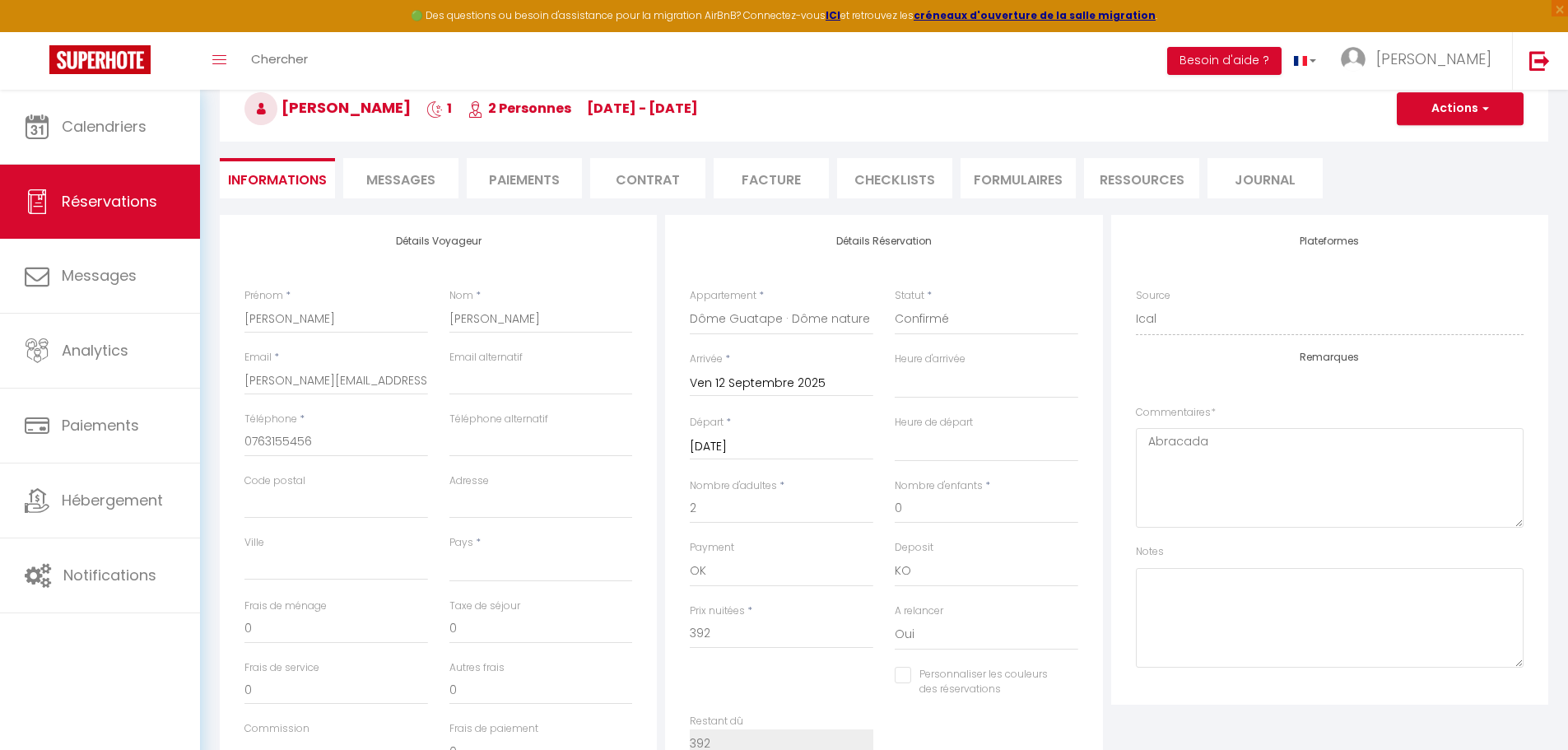
select select
checkbox input "false"
select select
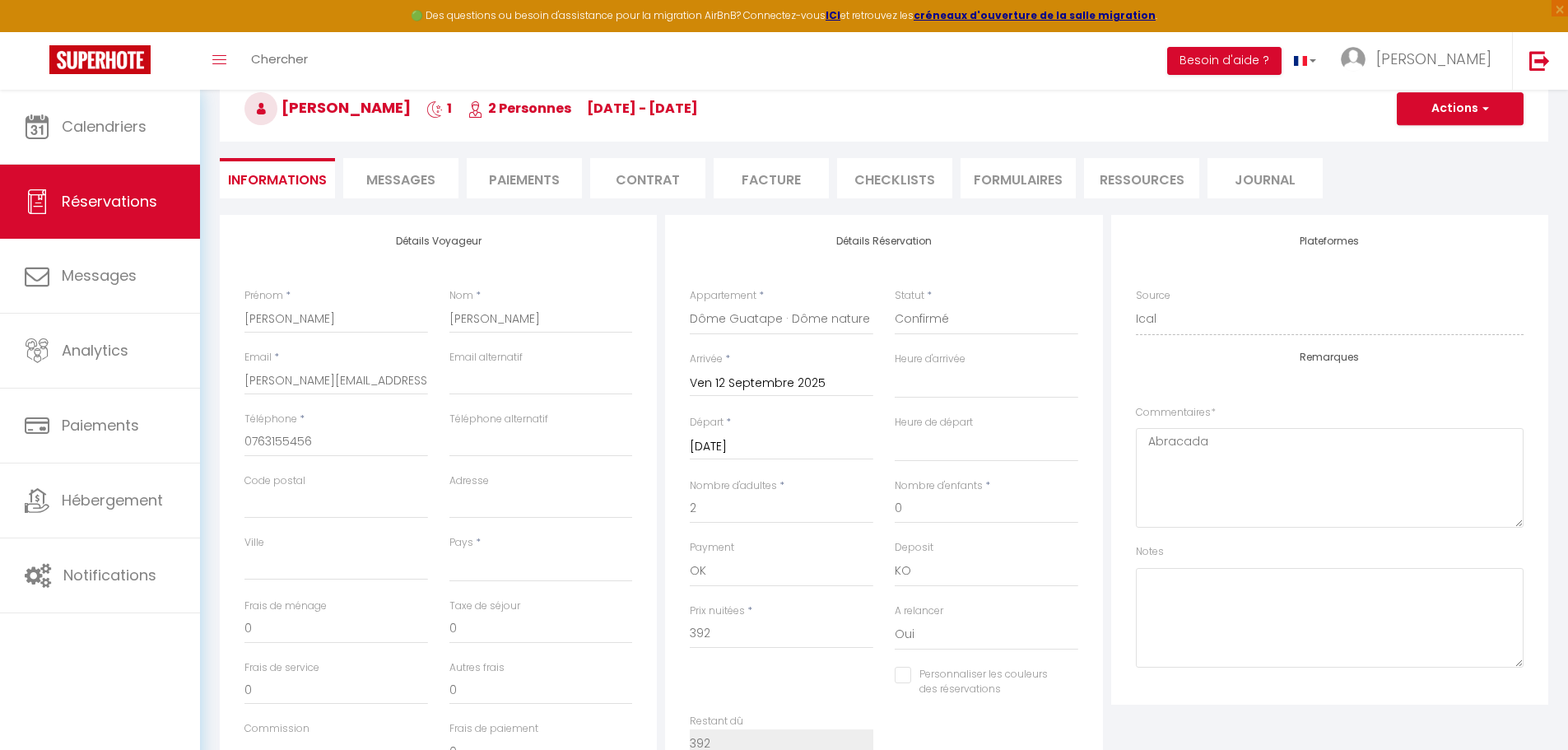
select select
checkbox input "false"
select select
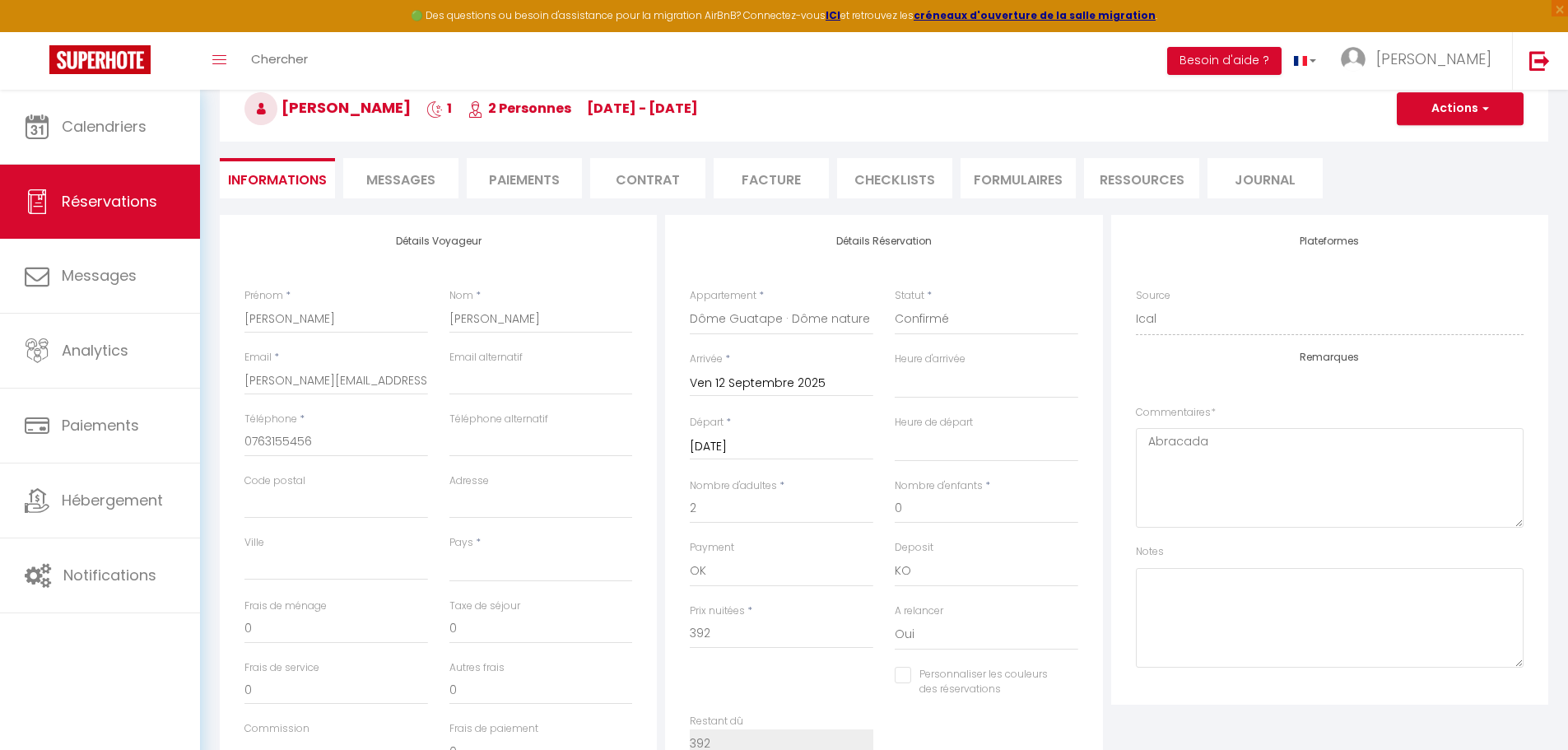
select select
checkbox input "false"
select select
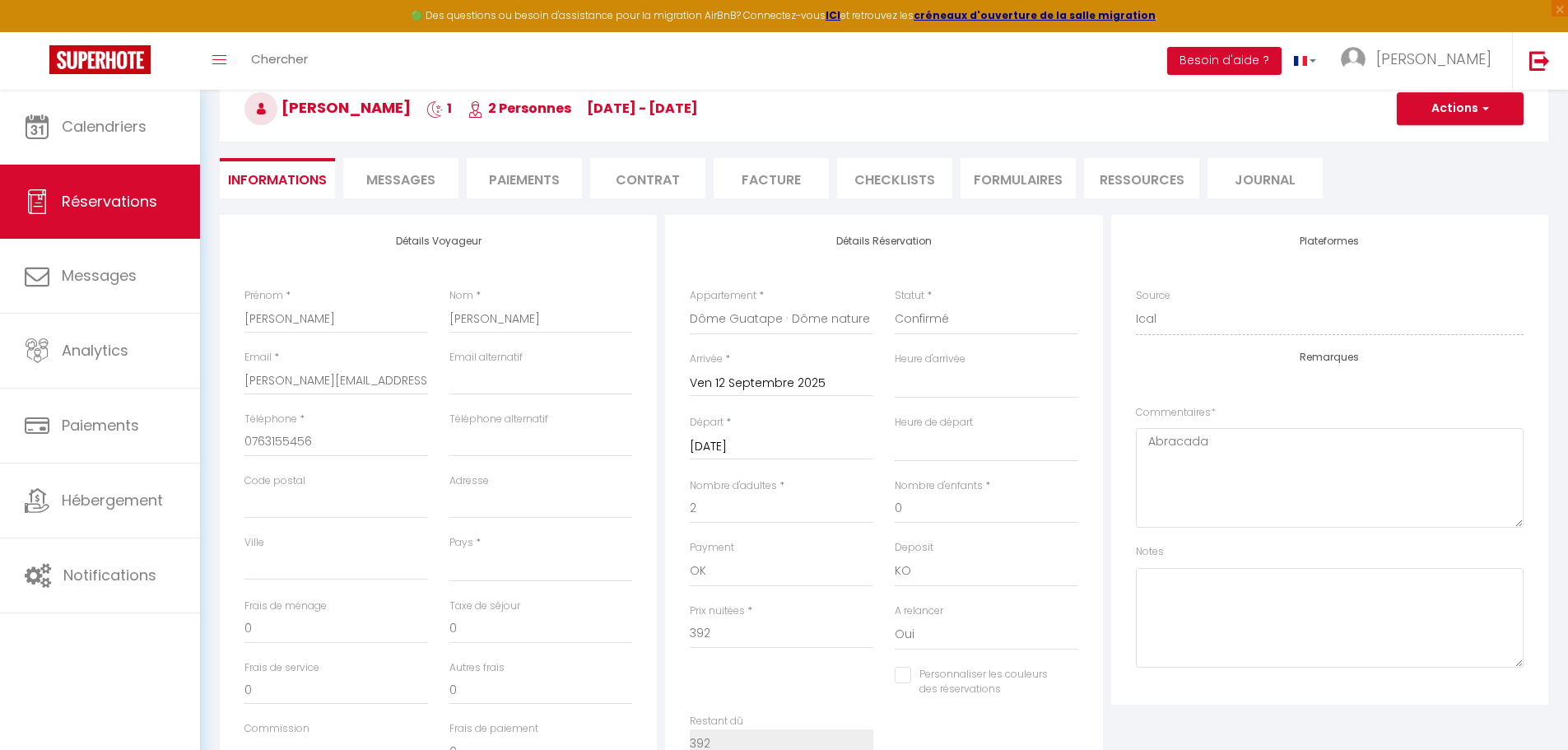
checkbox input "false"
select select
checkbox input "false"
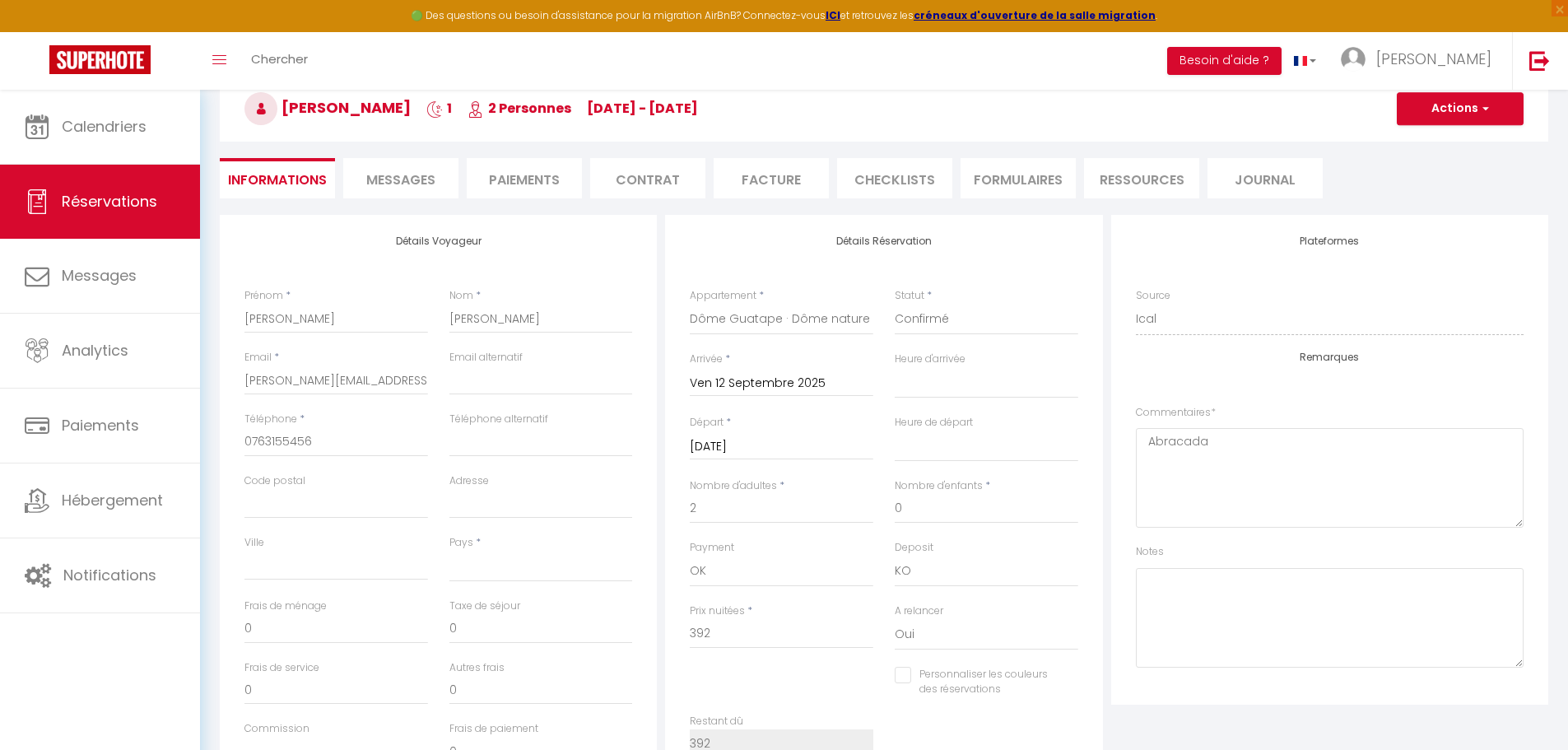
select select
checkbox input "false"
select select
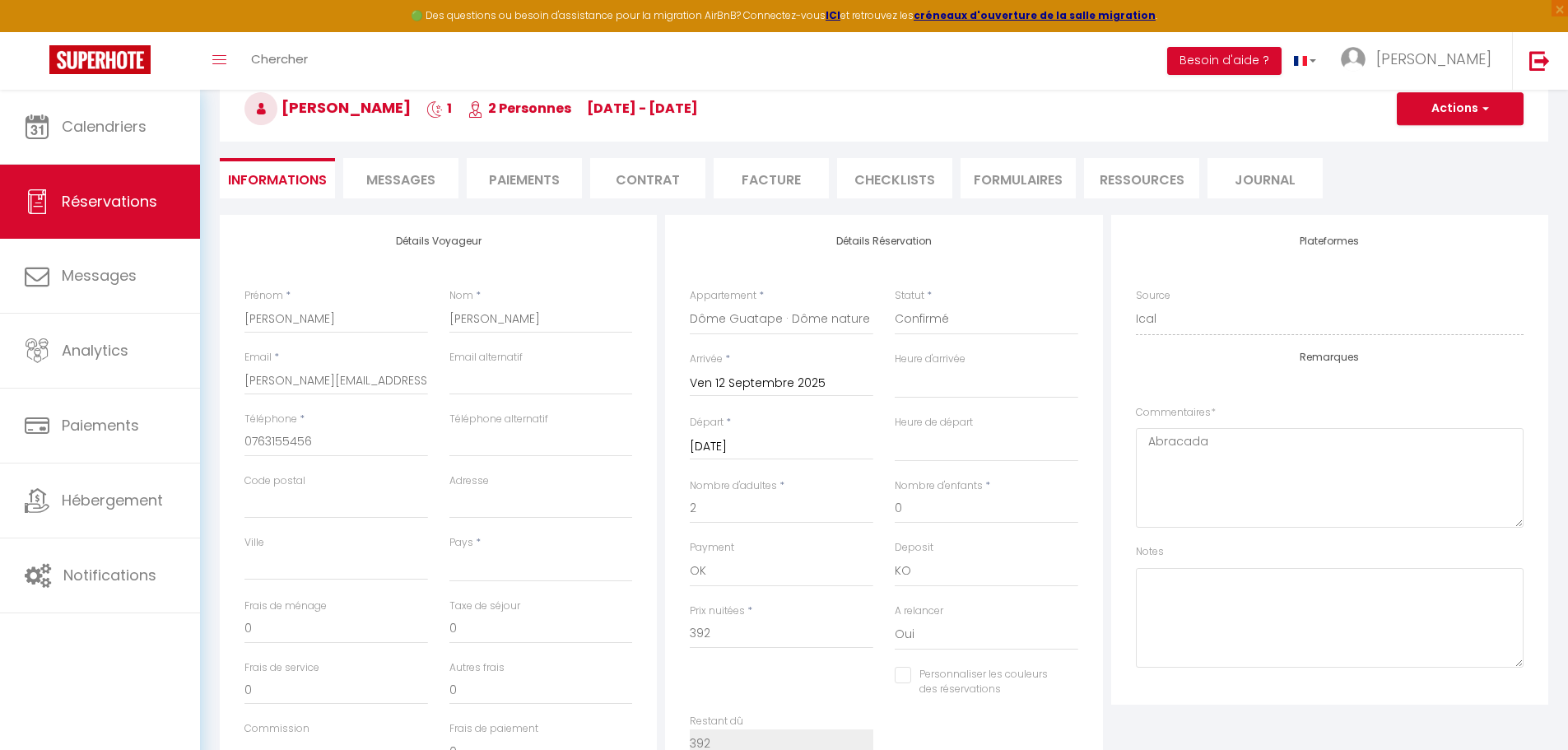
select select
checkbox input "false"
select select
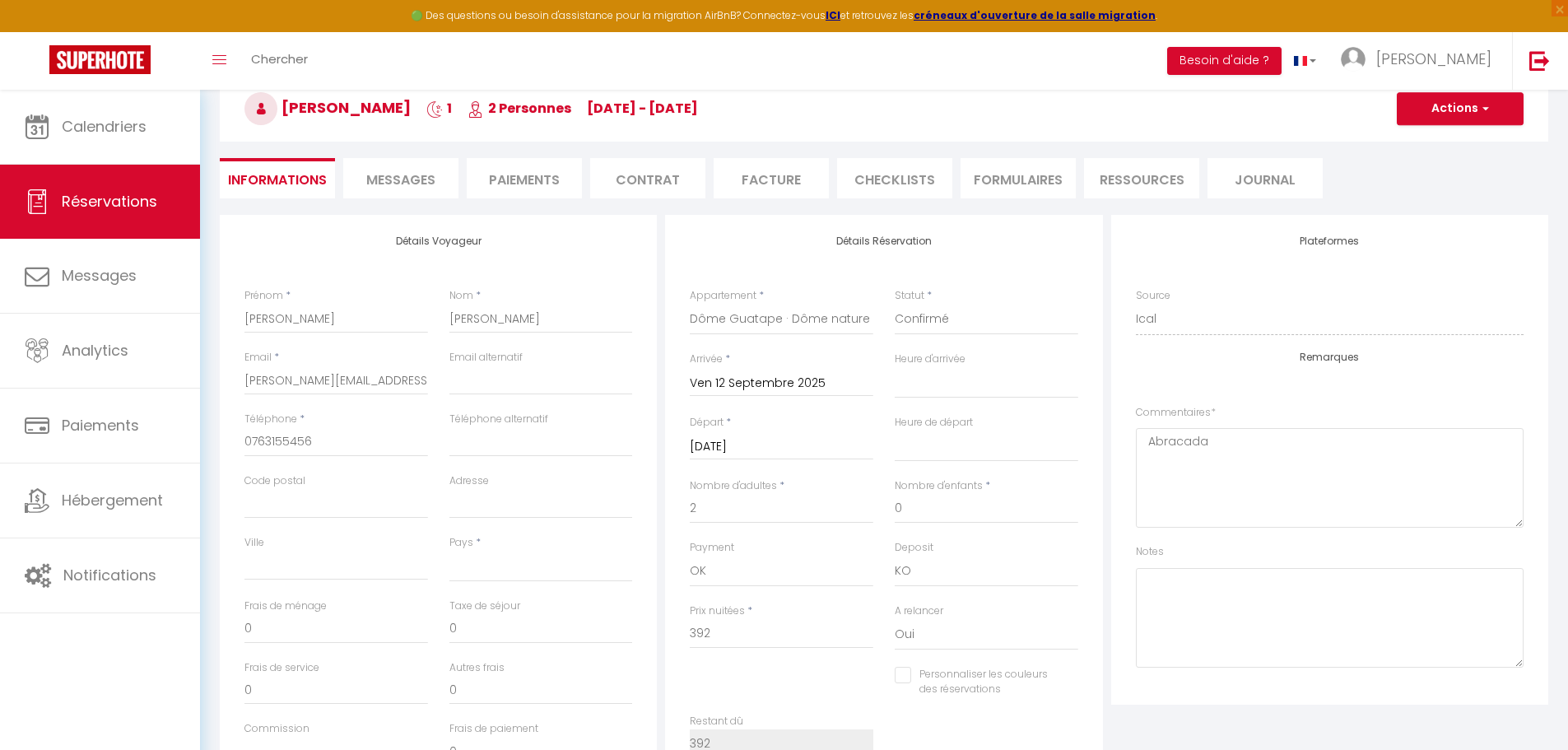
select select
checkbox input "false"
select select
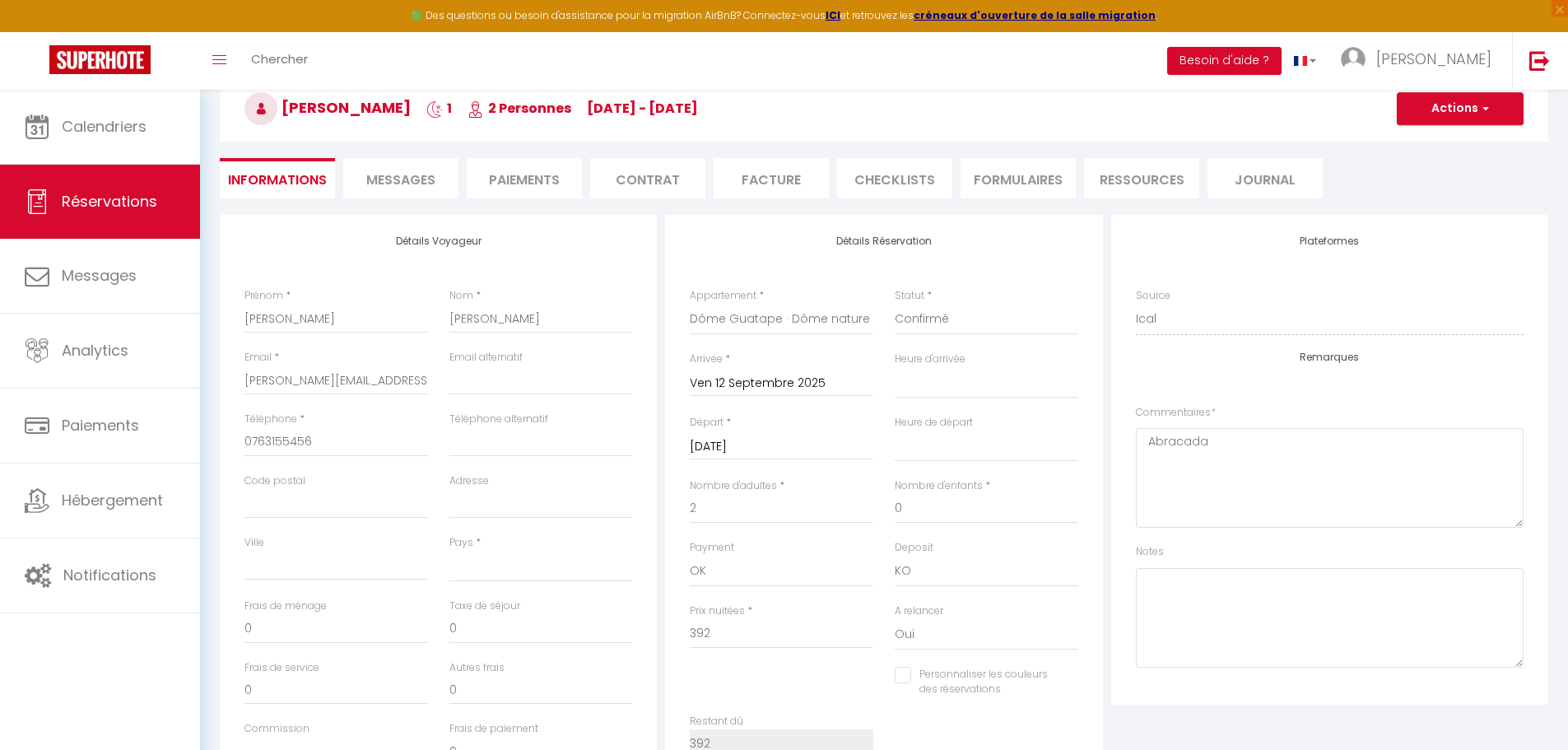
checkbox input "false"
select select
checkbox input "false"
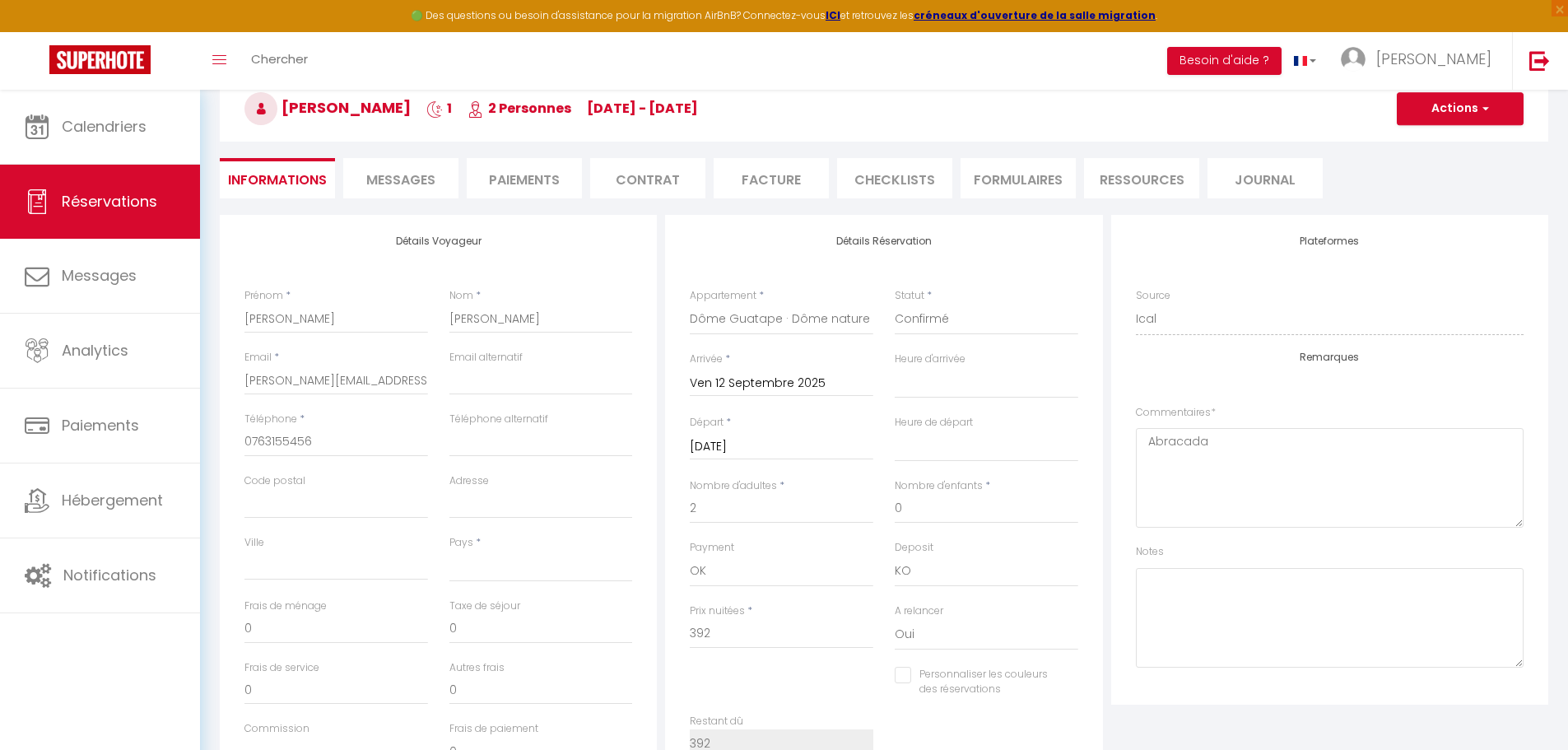
select select
checkbox input "false"
select select
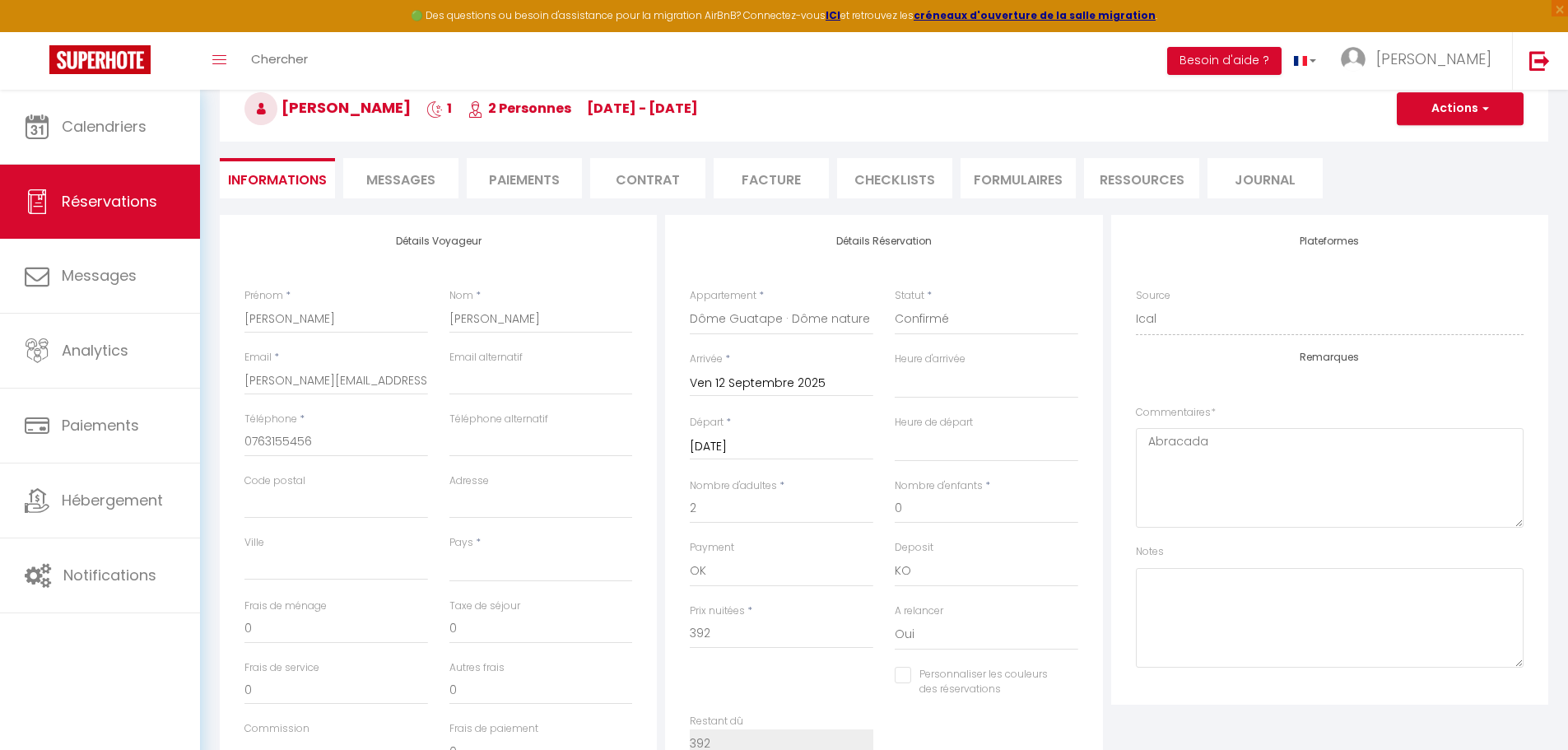
select select
checkbox input "false"
select select
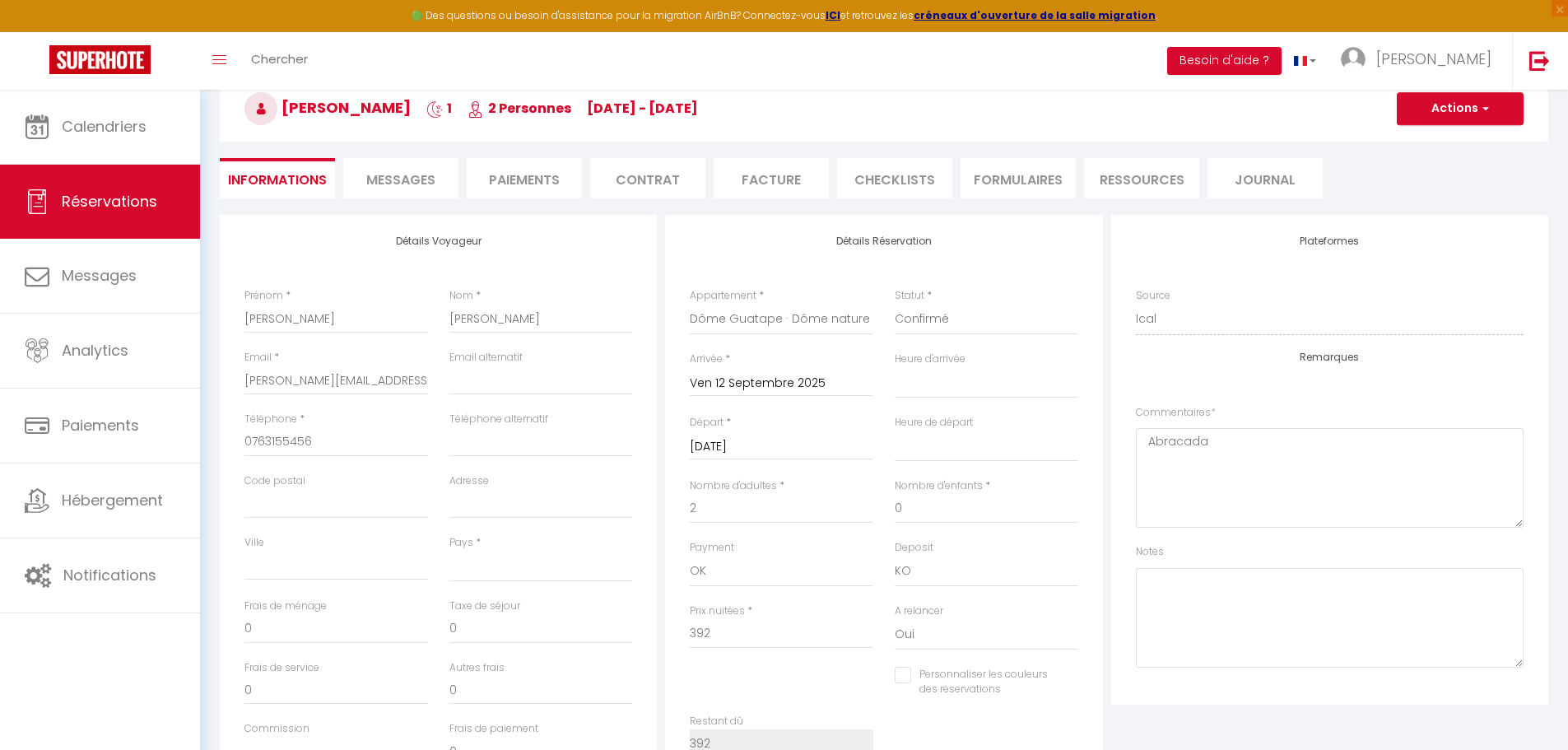
select select
checkbox input "false"
select select
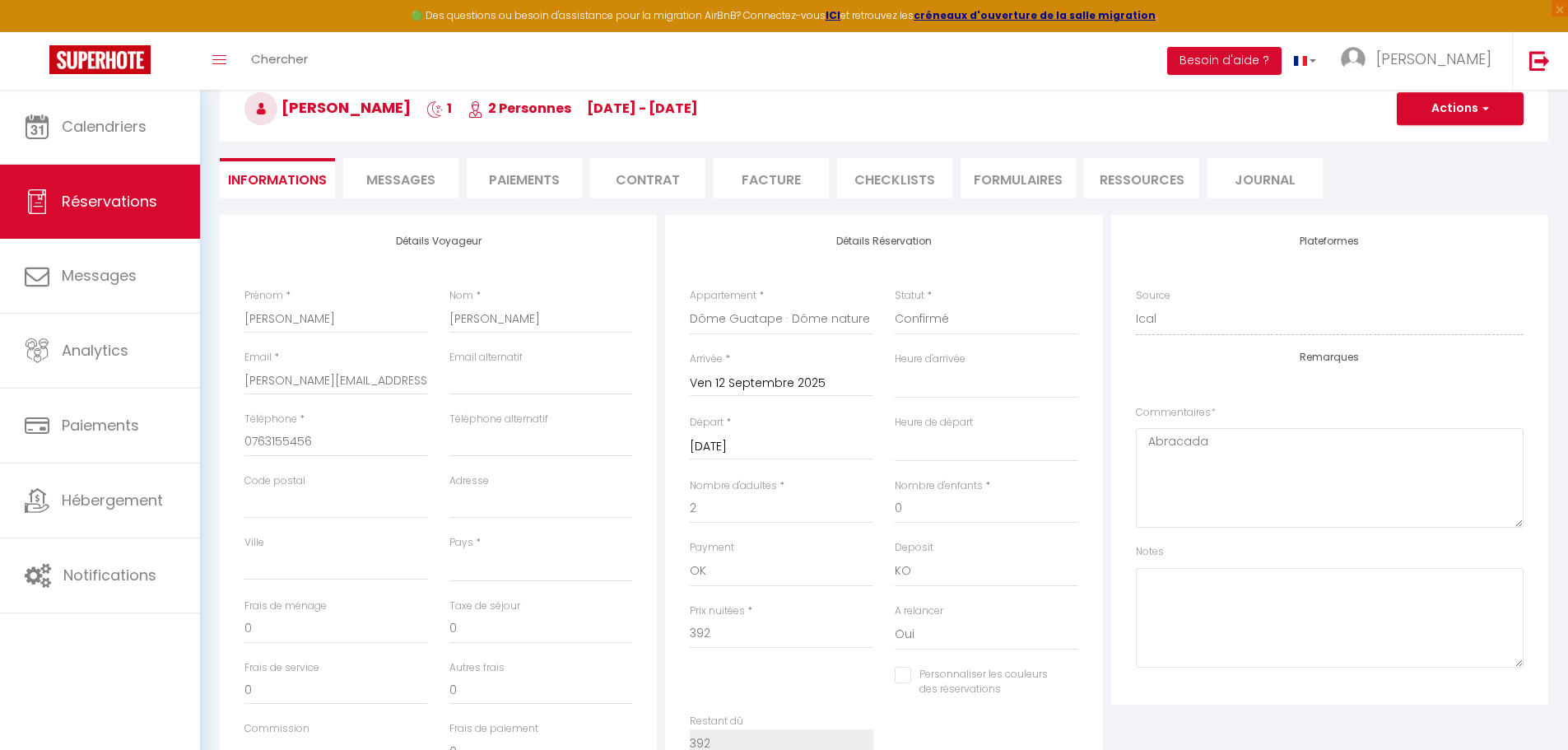
checkbox input "false"
select select
checkbox input "false"
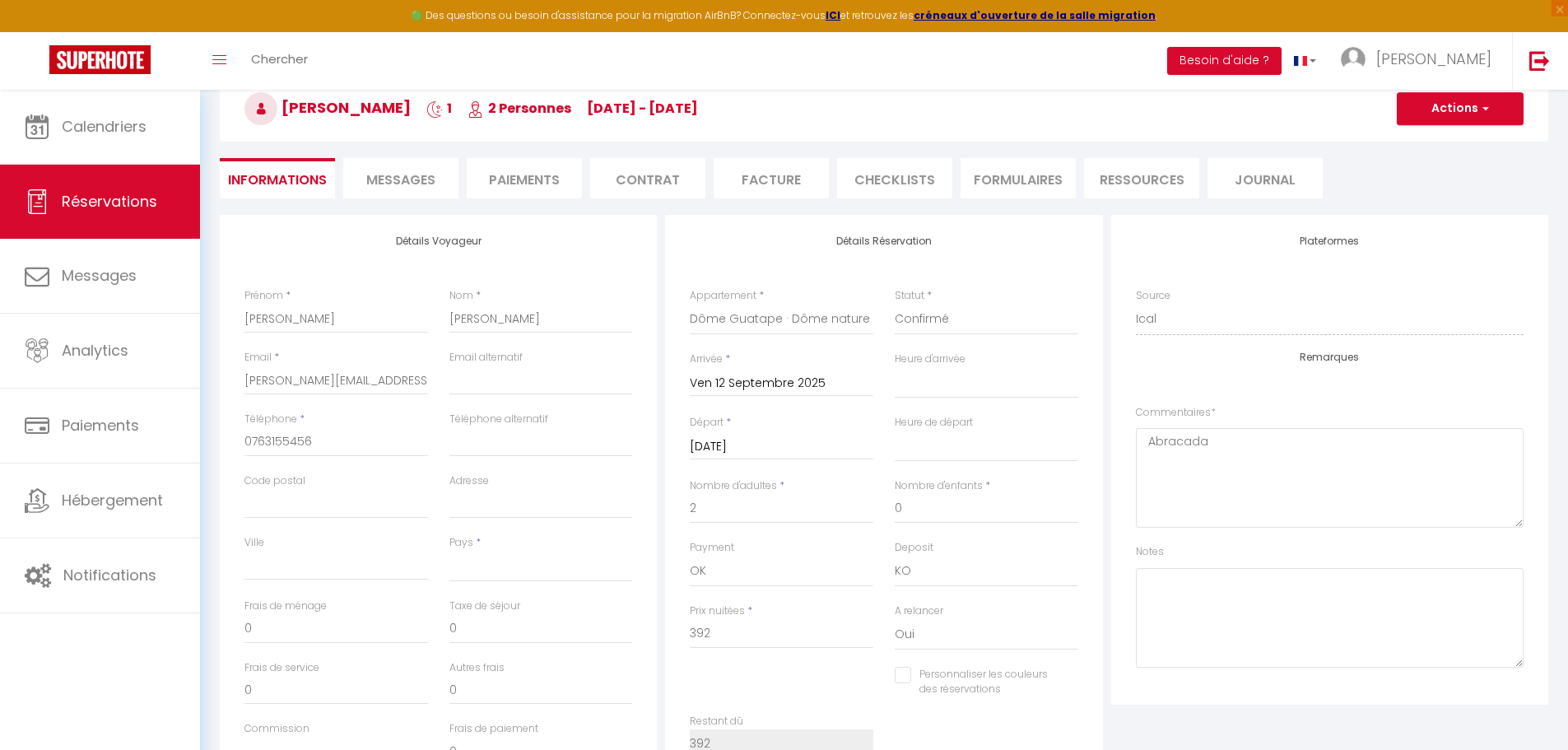
select select
checkbox input "false"
select select
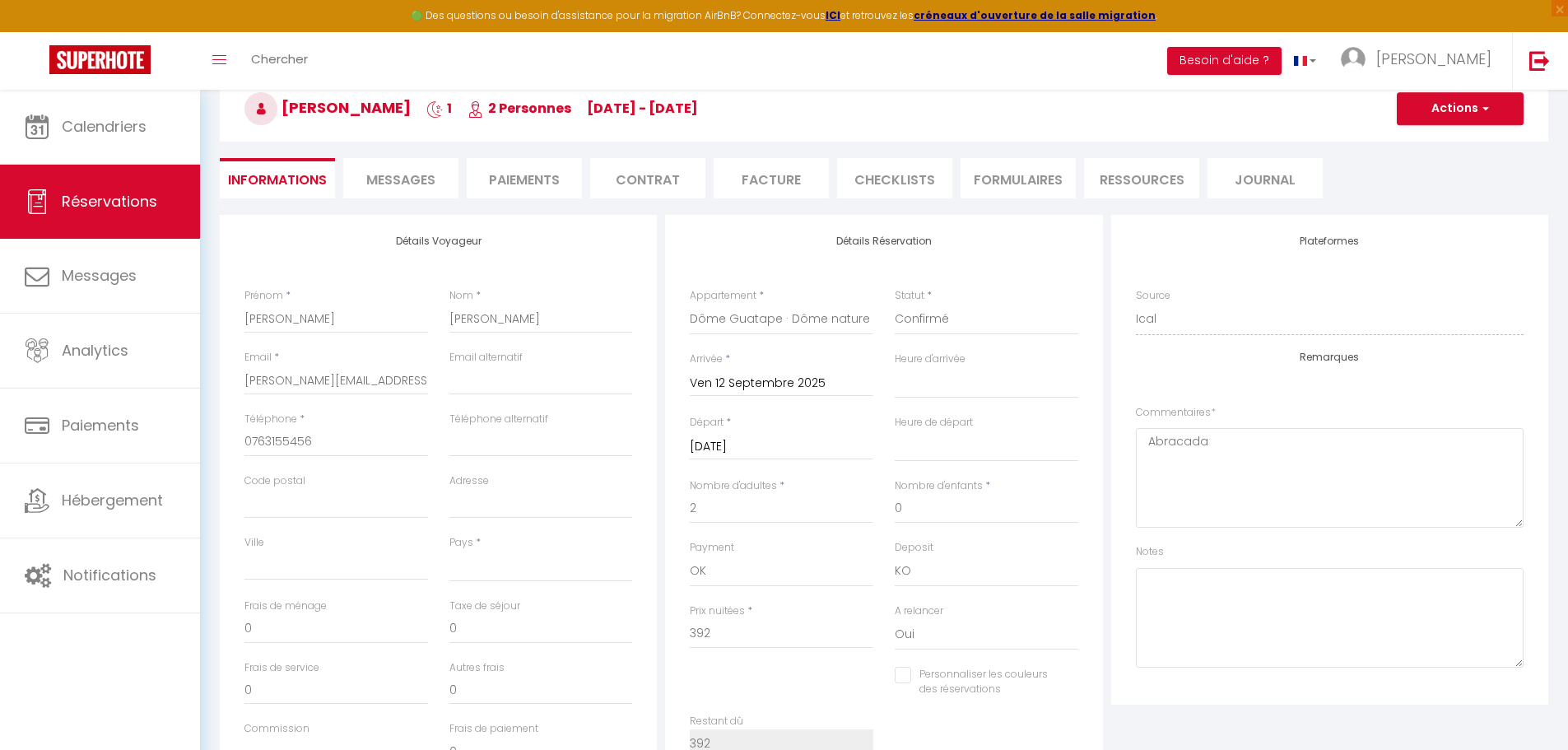
select select
checkbox input "false"
select select
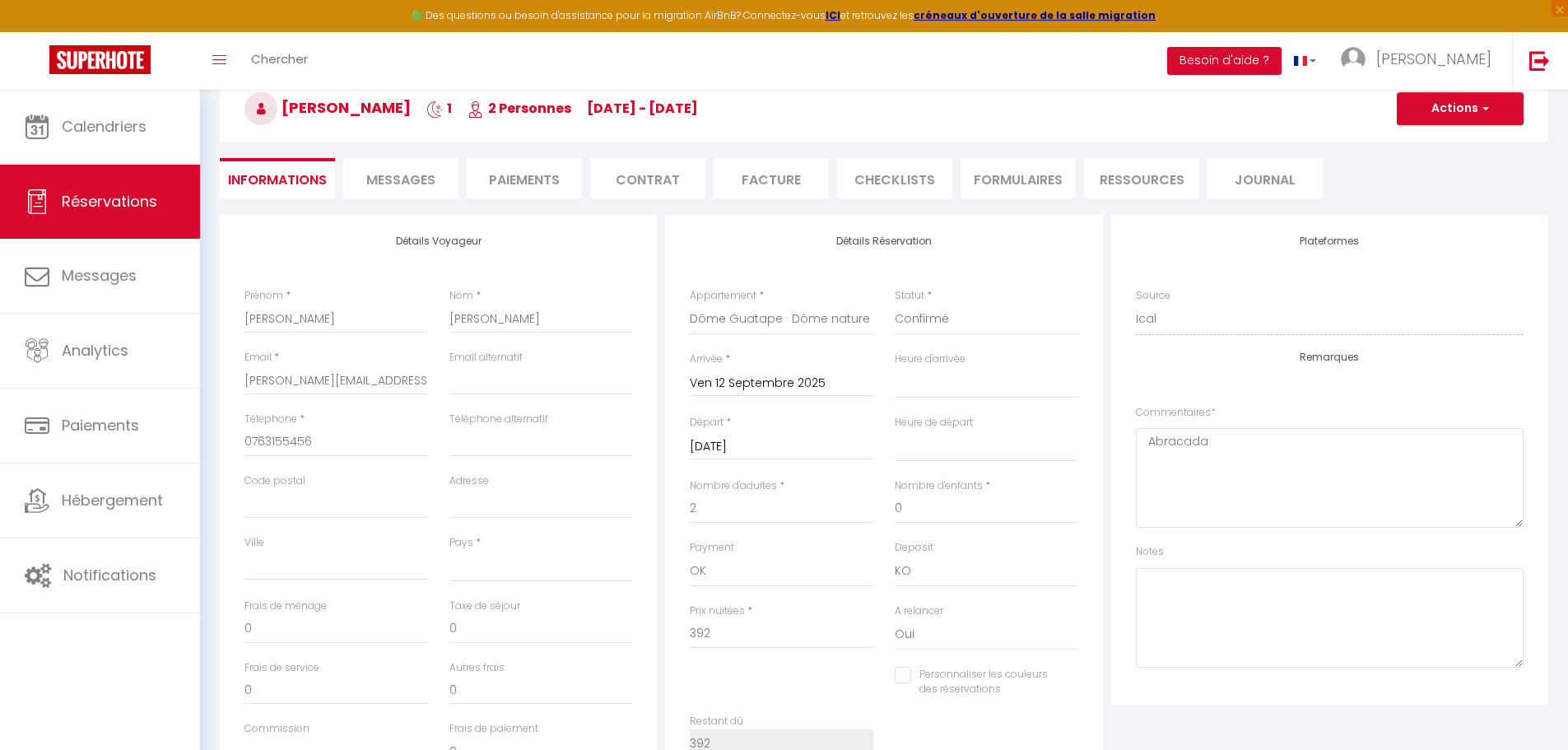
select select
checkbox input "false"
select select
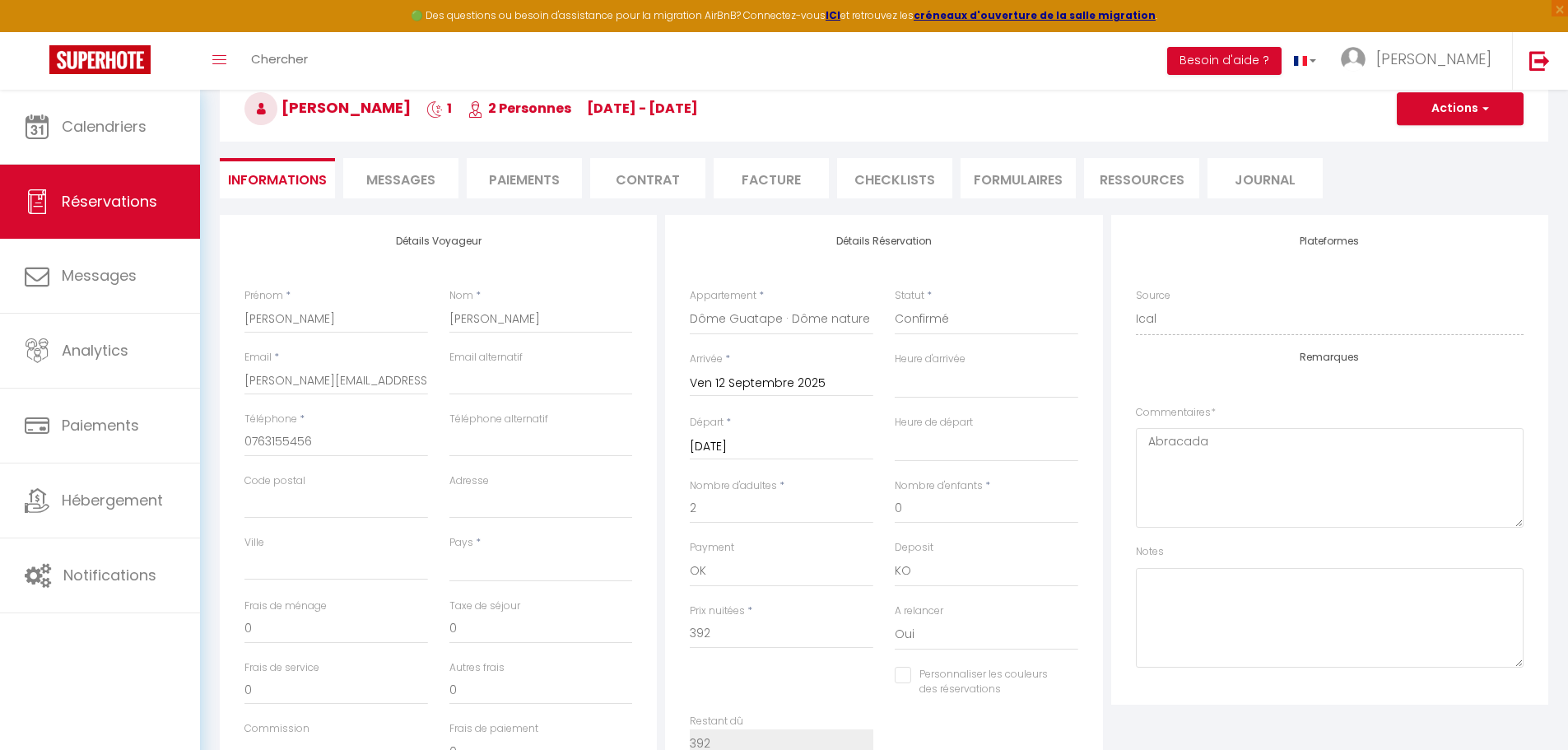
checkbox input "false"
select select
checkbox input "false"
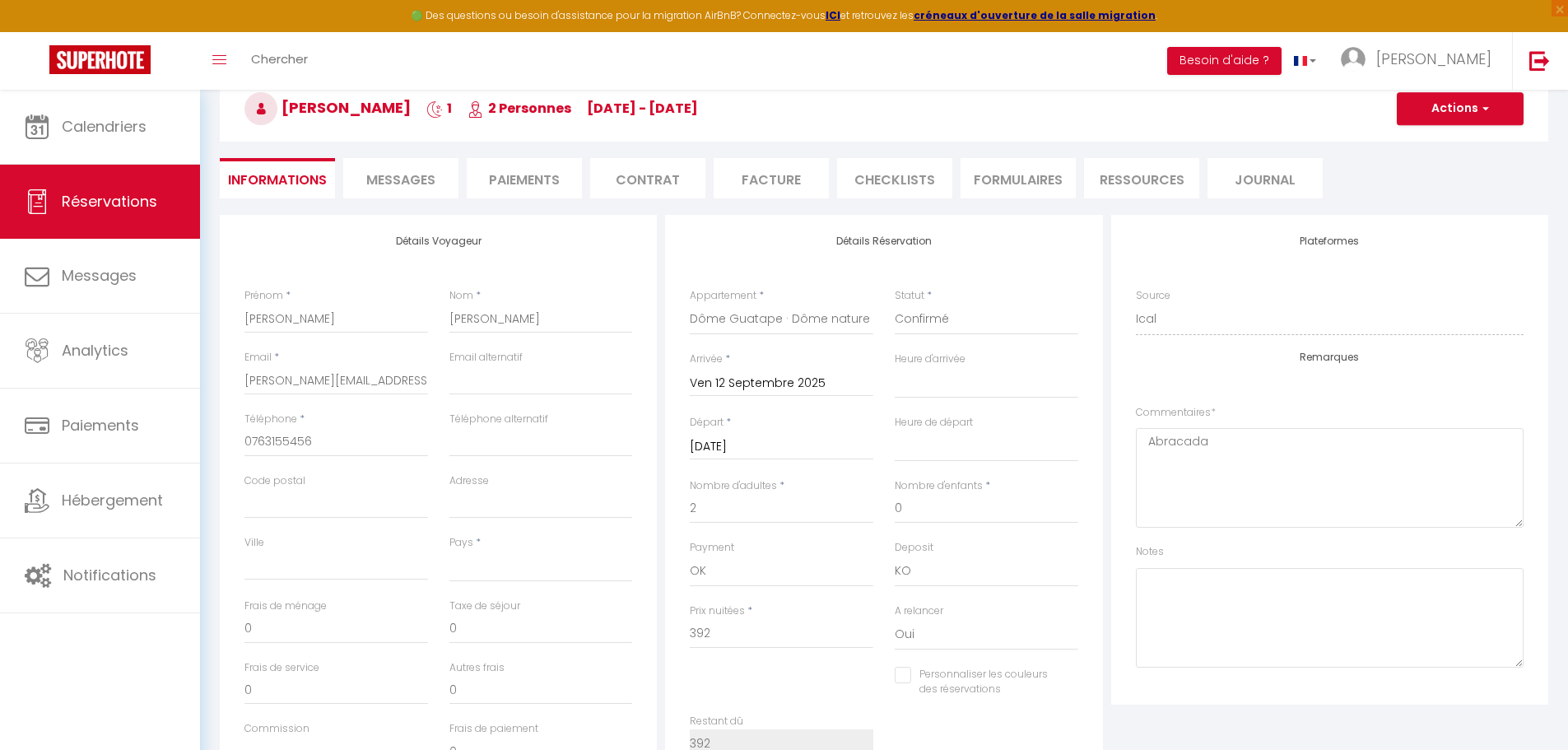
select select
checkbox input "false"
select select
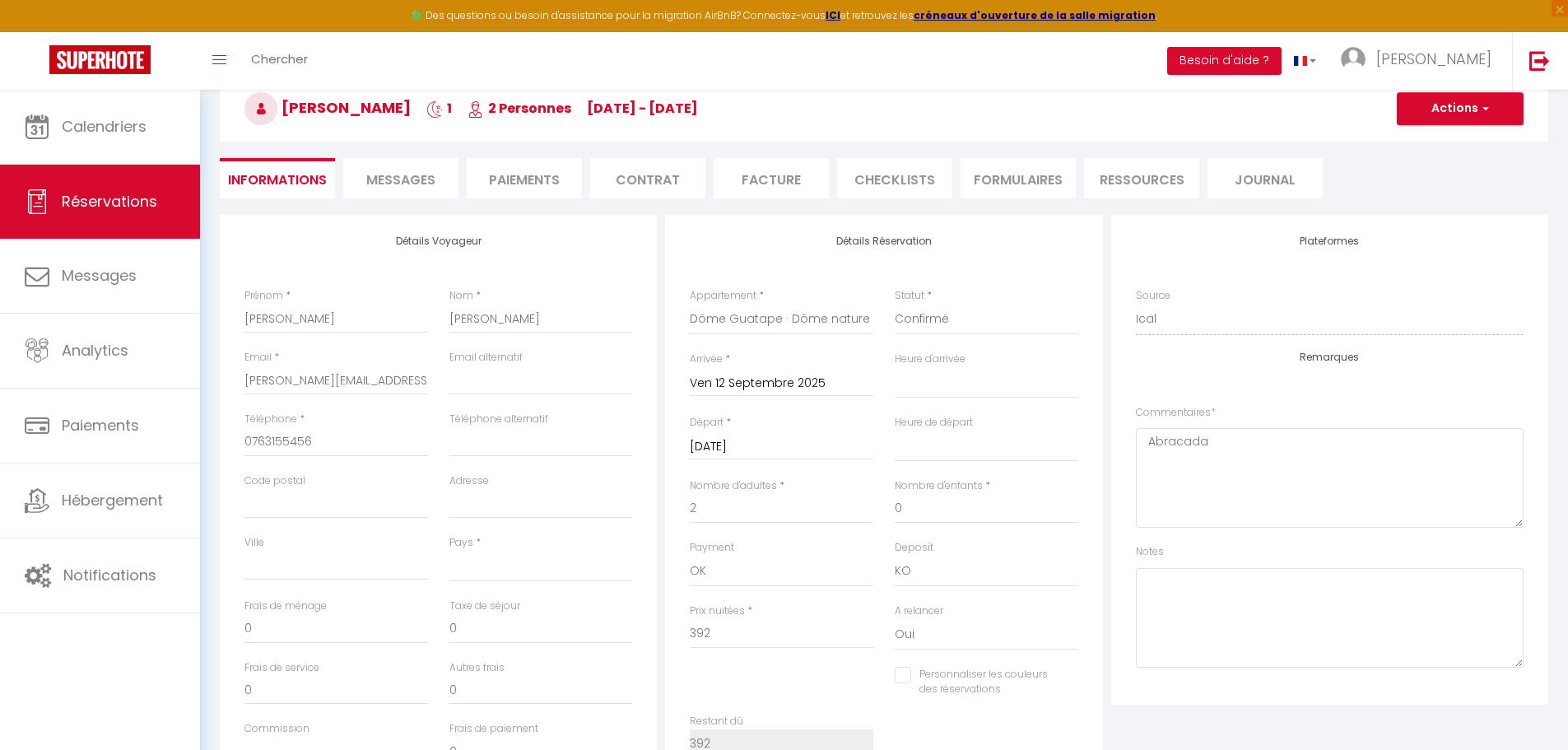
select select
checkbox input "false"
select select
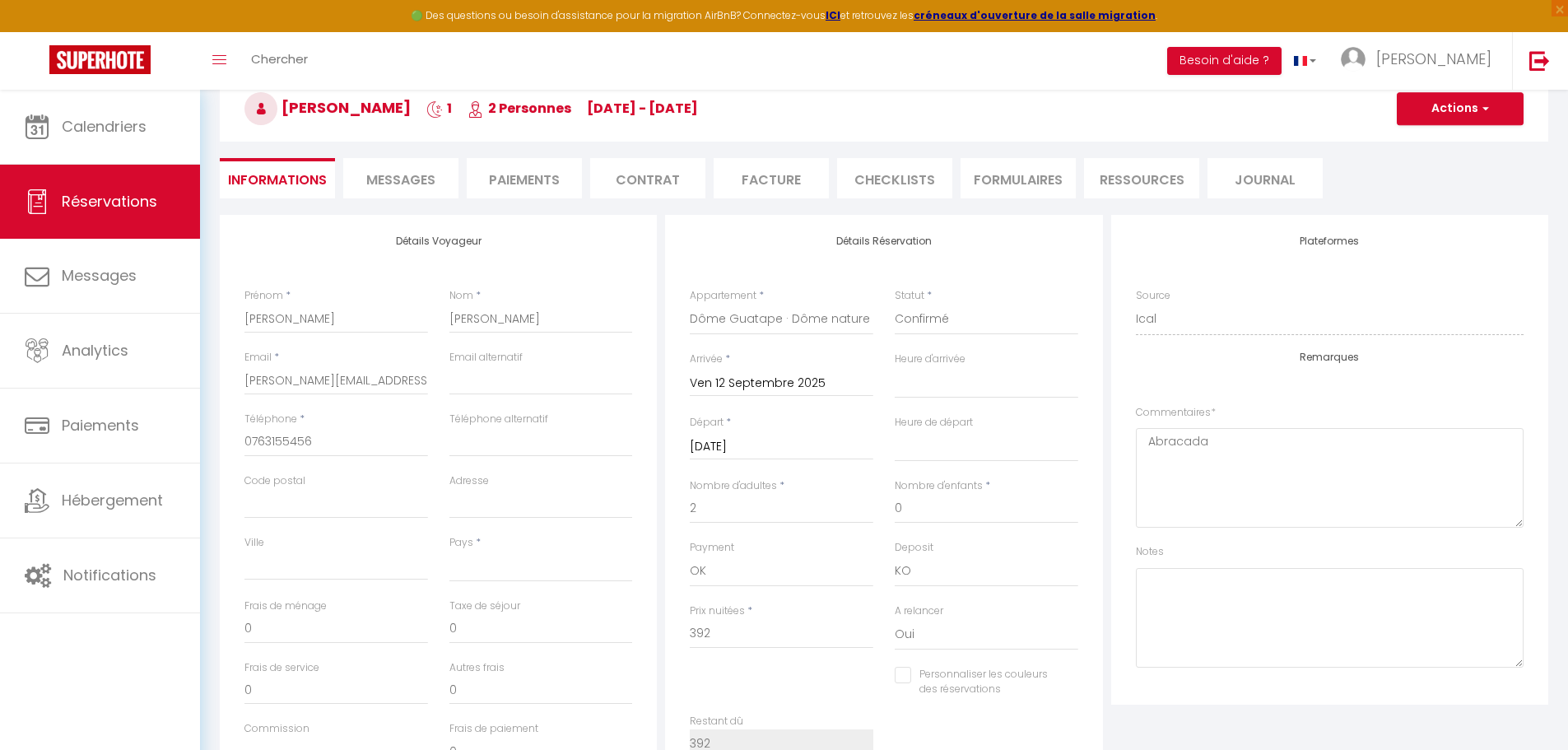
select select
checkbox input "false"
select select
